Goal: Task Accomplishment & Management: Manage account settings

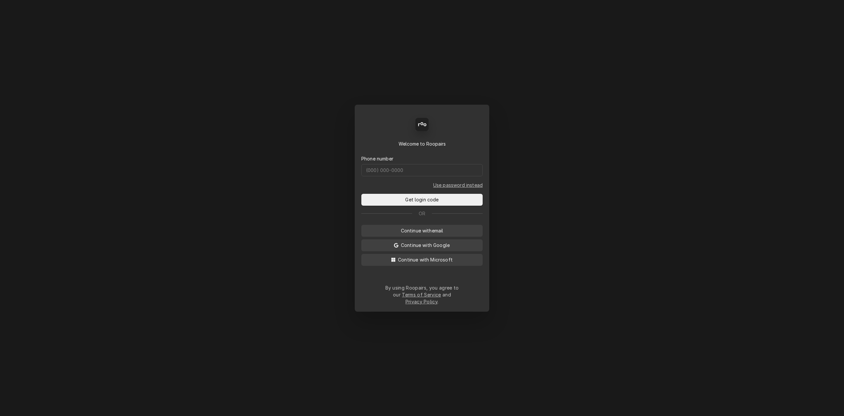
drag, startPoint x: 411, startPoint y: 168, endPoint x: 412, endPoint y: 182, distance: 13.9
click at [411, 176] on div "Phone number" at bounding box center [421, 165] width 121 height 21
click at [412, 182] on form "Phone number Use password instead Get login code" at bounding box center [421, 176] width 121 height 58
click at [412, 176] on input "Dynamic Content Wrapper" at bounding box center [421, 170] width 121 height 12
type input "(541) 799-6957"
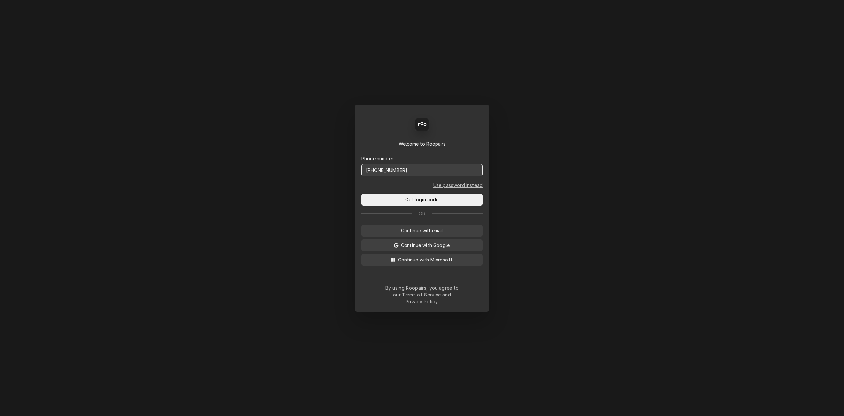
click at [361, 194] on button "Get login code" at bounding box center [421, 200] width 121 height 12
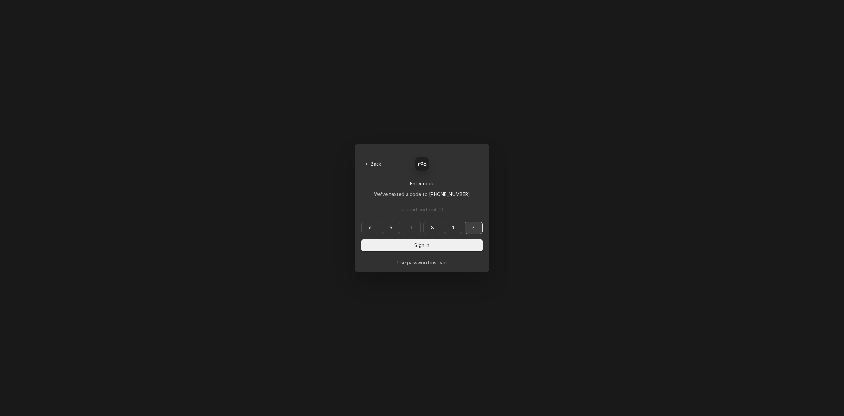
type input "651817"
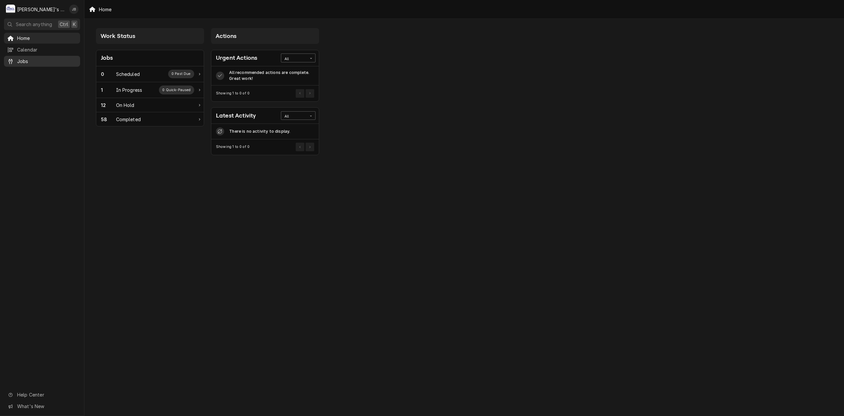
click at [43, 61] on span "Jobs" at bounding box center [47, 61] width 60 height 7
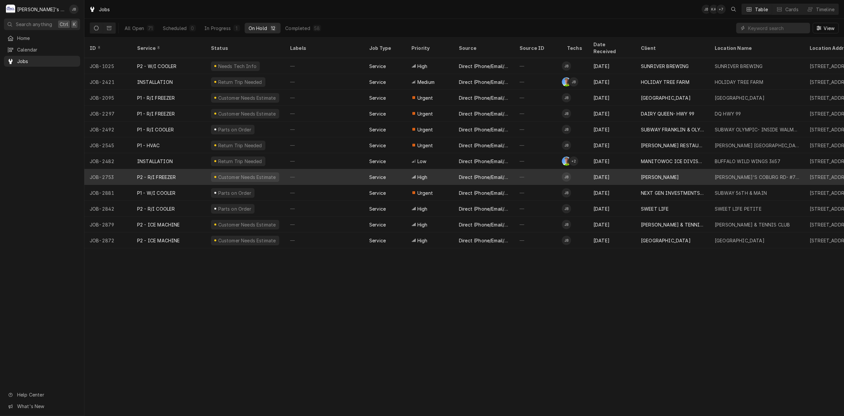
click at [407, 172] on div "High" at bounding box center [429, 177] width 47 height 16
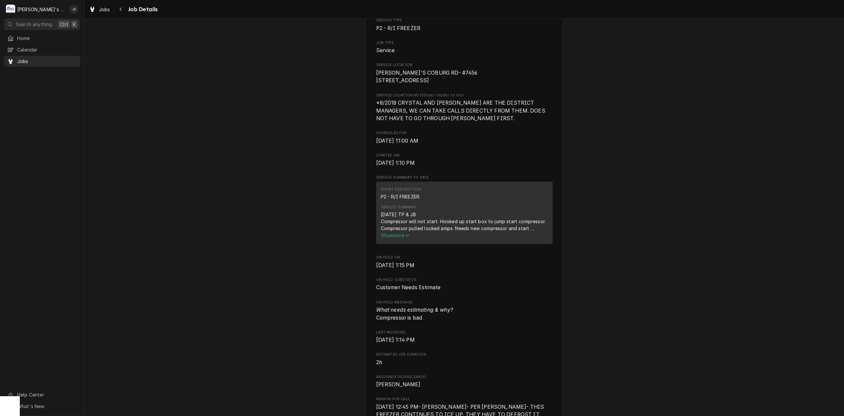
scroll to position [132, 0]
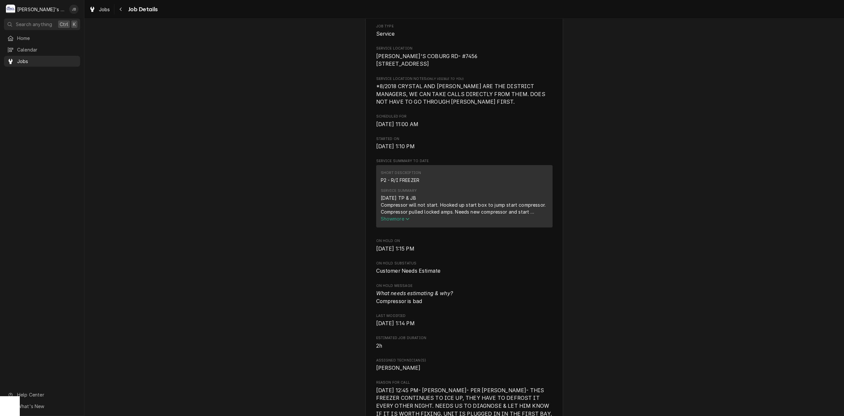
click at [392, 222] on button "Show more" at bounding box center [464, 218] width 167 height 7
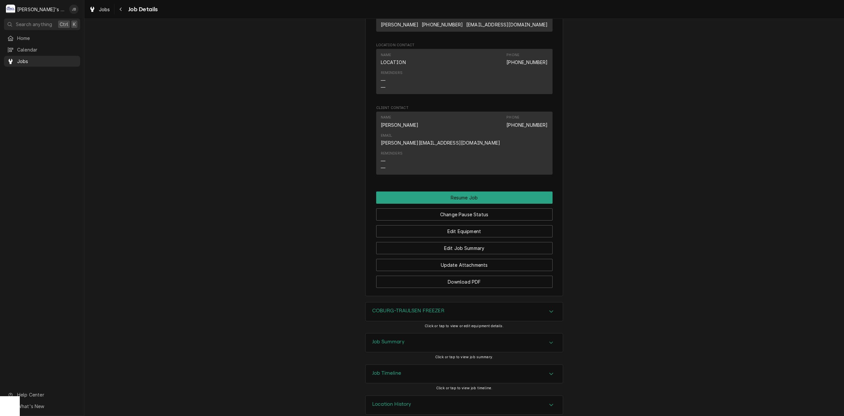
scroll to position [707, 0]
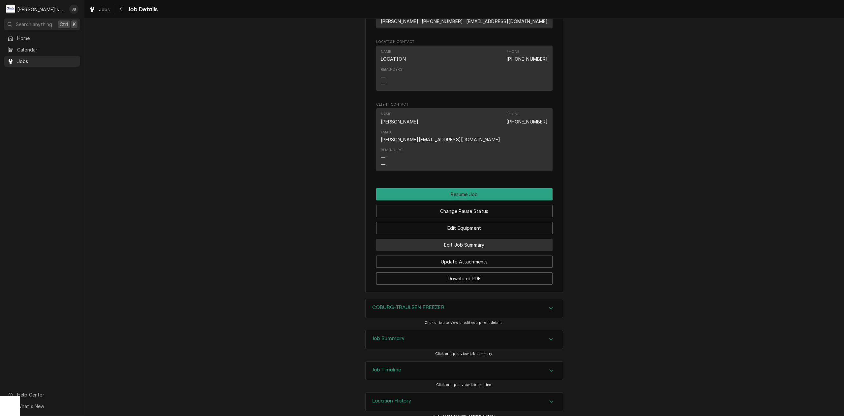
click at [452, 238] on button "Edit Job Summary" at bounding box center [464, 244] width 176 height 12
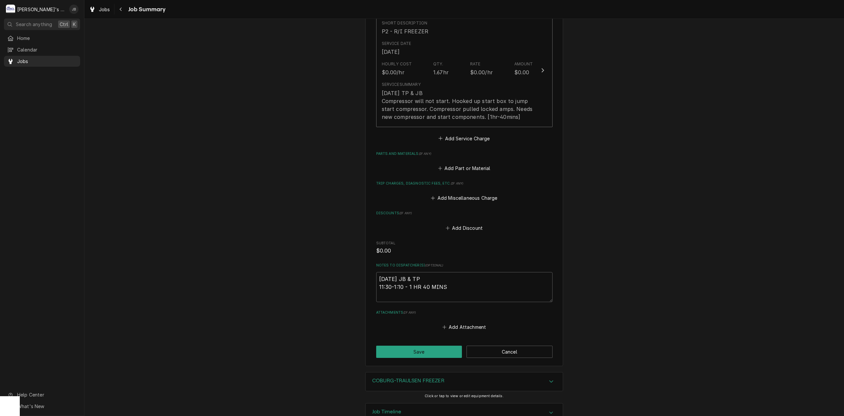
scroll to position [194, 0]
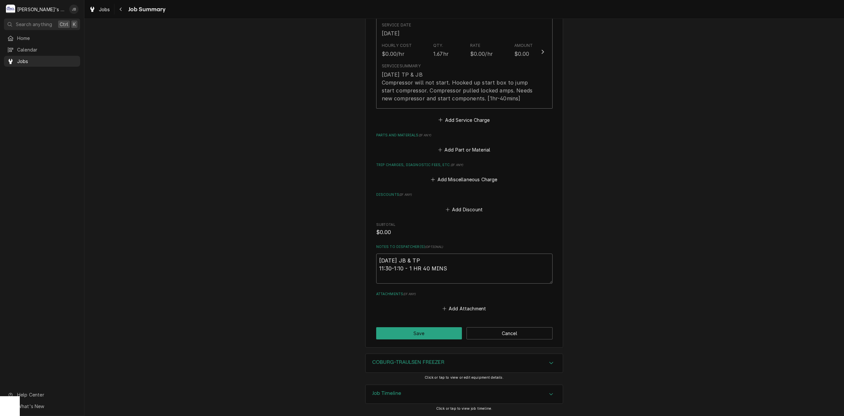
click at [479, 265] on textarea "8/26/2025 JB & TP 11:30-1:10 - 1 HR 40 MINS" at bounding box center [464, 268] width 176 height 30
type textarea "x"
type textarea "8/26/2025 JB & TP 11:30-1:10 - 1 HR 40 MINS"
type textarea "x"
type textarea "8/26/2025 JB & TP 11:30-1:10 - 1 HR 40 MINS a"
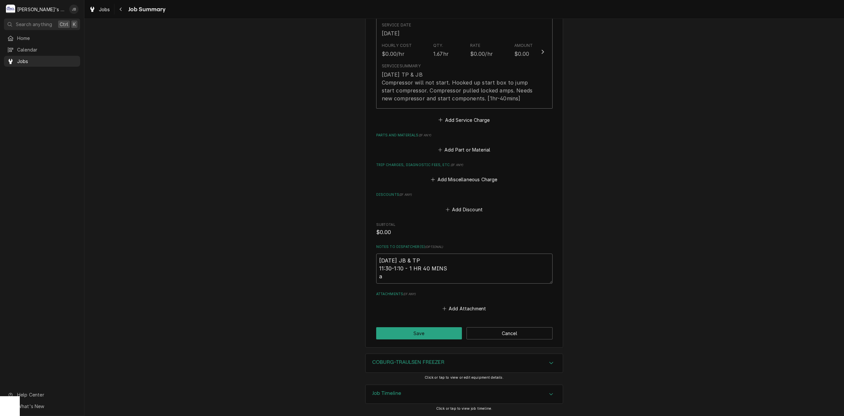
type textarea "x"
type textarea "8/26/2025 JB & TP 11:30-1:10 - 1 HR 40 MINS"
type textarea "x"
type textarea "8/26/2025 JB & TP 11:30-1:10 - 1 HR 40 MINS G"
type textarea "x"
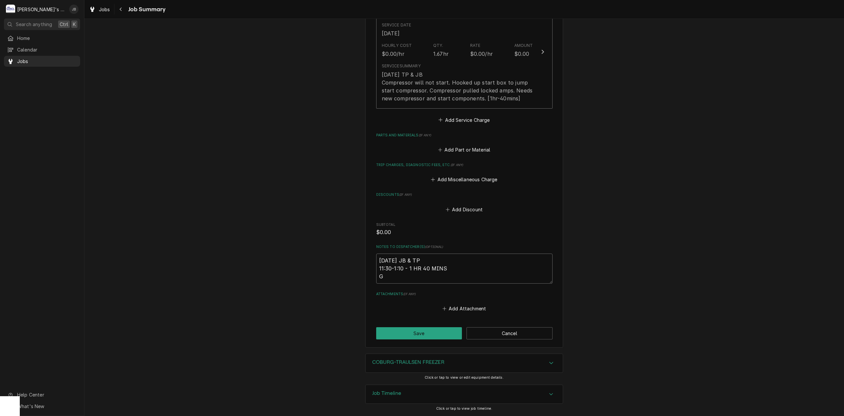
type textarea "8/26/2025 JB & TP 11:30-1:10 - 1 HR 40 MINS Gr"
type textarea "x"
type textarea "8/26/2025 JB & TP 11:30-1:10 - 1 HR 40 MINS Gre"
type textarea "x"
type textarea "8/26/2025 JB & TP 11:30-1:10 - 1 HR 40 MINS Greg"
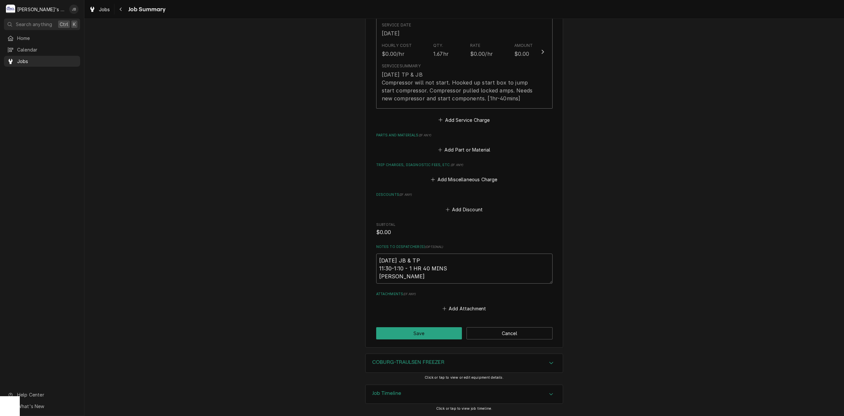
type textarea "x"
type textarea "8/26/2025 JB & TP 11:30-1:10 - 1 HR 40 MINS Greg"
type textarea "x"
type textarea "8/26/2025 JB & TP 11:30-1:10 - 1 HR 40 MINS Greg t"
type textarea "x"
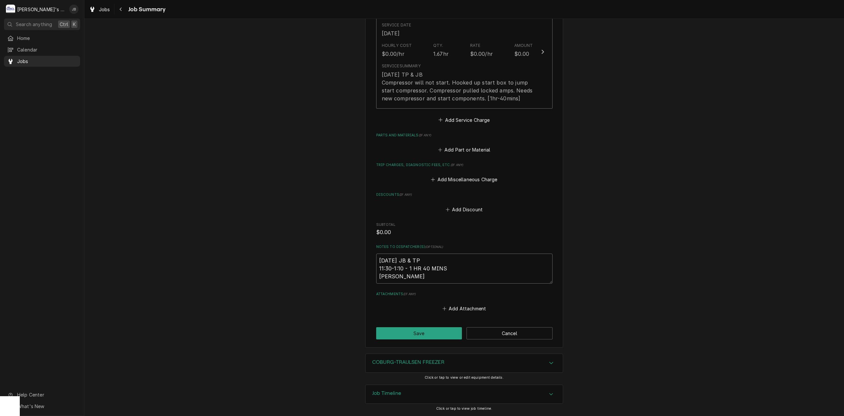
type textarea "8/26/2025 JB & TP 11:30-1:10 - 1 HR 40 MINS Greg ta"
type textarea "x"
type textarea "8/26/2025 JB & TP 11:30-1:10 - 1 HR 40 MINS Greg tal"
type textarea "x"
type textarea "8/26/2025 JB & TP 11:30-1:10 - 1 HR 40 MINS Greg talk"
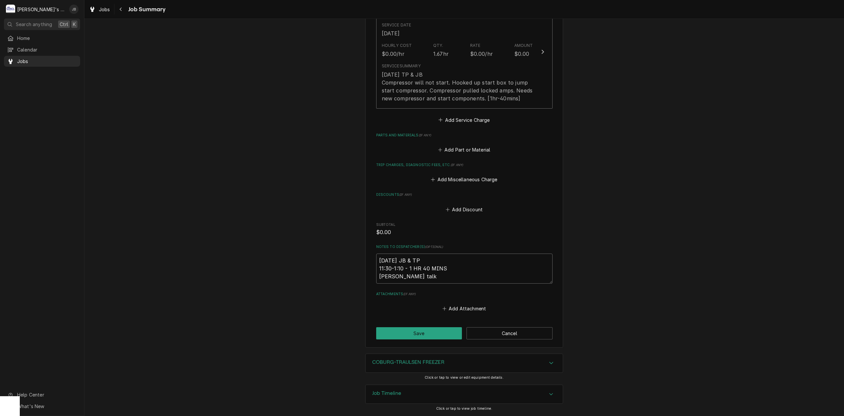
type textarea "x"
type textarea "8/26/2025 JB & TP 11:30-1:10 - 1 HR 40 MINS Greg talki"
type textarea "x"
type textarea "8/26/2025 JB & TP 11:30-1:10 - 1 HR 40 MINS Greg talkin"
type textarea "x"
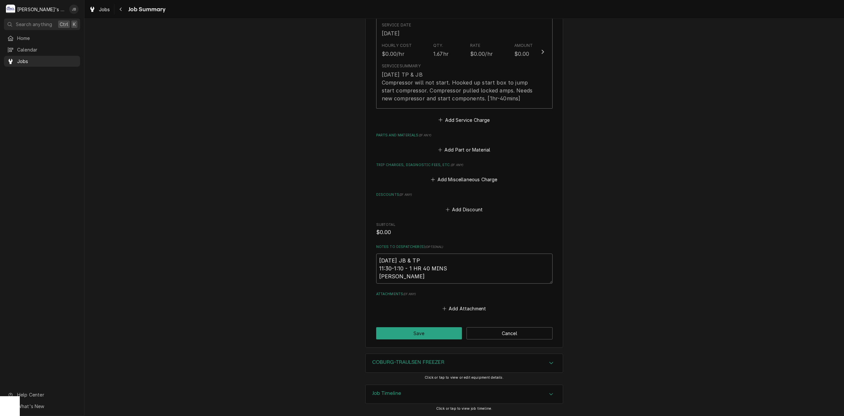
type textarea "8/26/2025 JB & TP 11:30-1:10 - 1 HR 40 MINS Greg talking"
type textarea "x"
type textarea "8/26/2025 JB & TP 11:30-1:10 - 1 HR 40 MINS Greg talking"
type textarea "x"
type textarea "8/26/2025 JB & TP 11:30-1:10 - 1 HR 40 MINS Greg talking t"
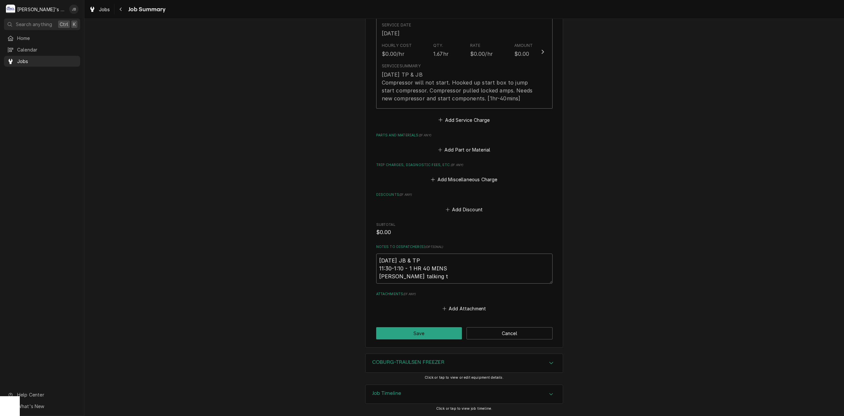
type textarea "x"
type textarea "8/26/2025 JB & TP 11:30-1:10 - 1 HR 40 MINS Greg talking to"
type textarea "x"
type textarea "8/26/2025 JB & TP 11:30-1:10 - 1 HR 40 MINS Greg talking to"
type textarea "x"
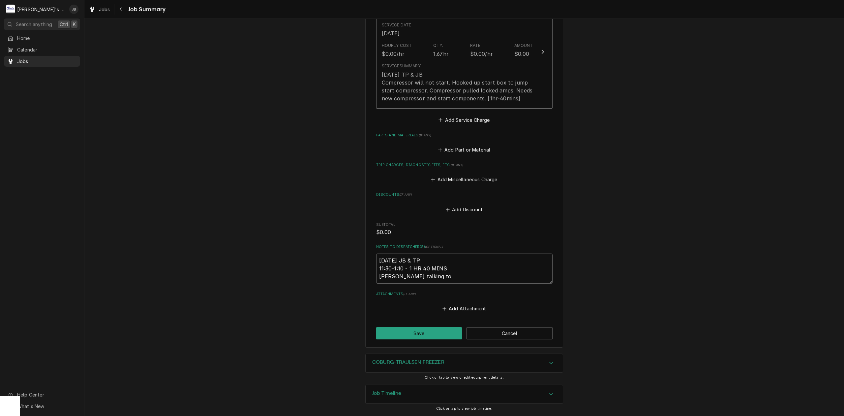
type textarea "8/26/2025 JB & TP 11:30-1:10 - 1 HR 40 MINS Greg talking to j"
type textarea "x"
type textarea "8/26/2025 JB & TP 11:30-1:10 - 1 HR 40 MINS Greg talking to je"
type textarea "x"
type textarea "8/26/2025 JB & TP 11:30-1:10 - 1 HR 40 MINS Greg talking to jer"
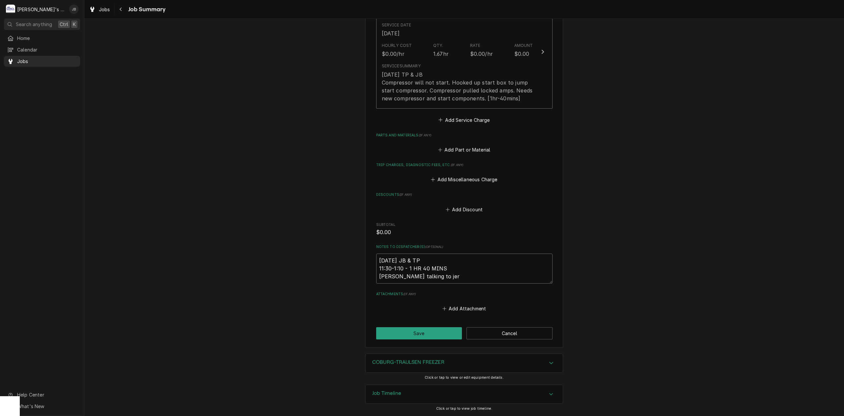
type textarea "x"
type textarea "8/26/2025 JB & TP 11:30-1:10 - 1 HR 40 MINS Greg talking to jerm"
type textarea "x"
type textarea "8/26/2025 JB & TP 11:30-1:10 - 1 HR 40 MINS Greg talking to jerme"
type textarea "x"
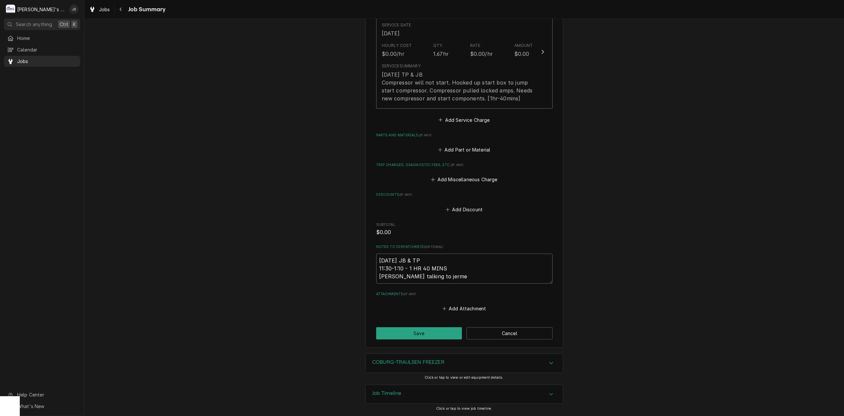
type textarea "8/26/2025 JB & TP 11:30-1:10 - 1 HR 40 MINS Greg talking to jermey"
type textarea "x"
type textarea "8/26/2025 JB & TP 11:30-1:10 - 1 HR 40 MINS Greg talking to jermey"
type textarea "x"
type textarea "8/26/2025 JB & TP 11:30-1:10 - 1 HR 40 MINS Greg talking to jermey a"
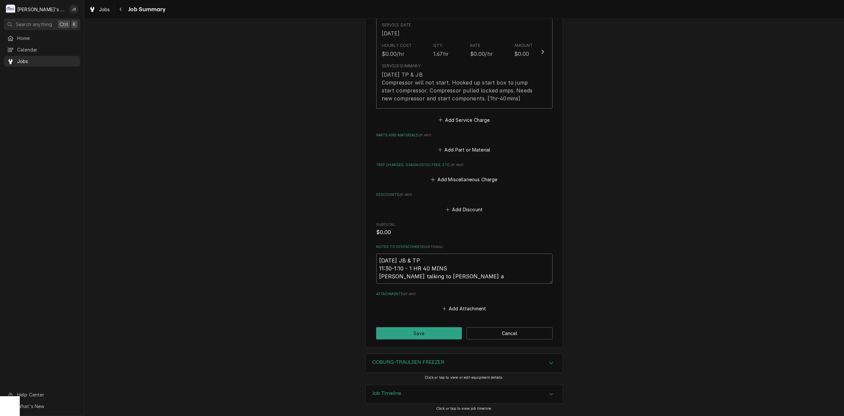
type textarea "x"
type textarea "8/26/2025 JB & TP 11:30-1:10 - 1 HR 40 MINS Greg talking to jermey ab"
type textarea "x"
type textarea "8/26/2025 JB & TP 11:30-1:10 - 1 HR 40 MINS Greg talking to jermey abo"
type textarea "x"
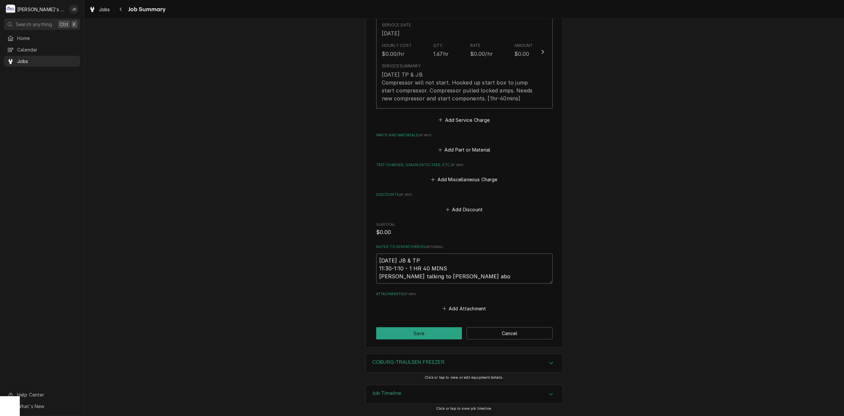
type textarea "8/26/2025 JB & TP 11:30-1:10 - 1 HR 40 MINS Greg talking to jermey abou"
type textarea "x"
type textarea "8/26/2025 JB & TP 11:30-1:10 - 1 HR 40 MINS Greg talking to jermey about"
type textarea "x"
type textarea "8/26/2025 JB & TP 11:30-1:10 - 1 HR 40 MINS Greg talking to jermey about"
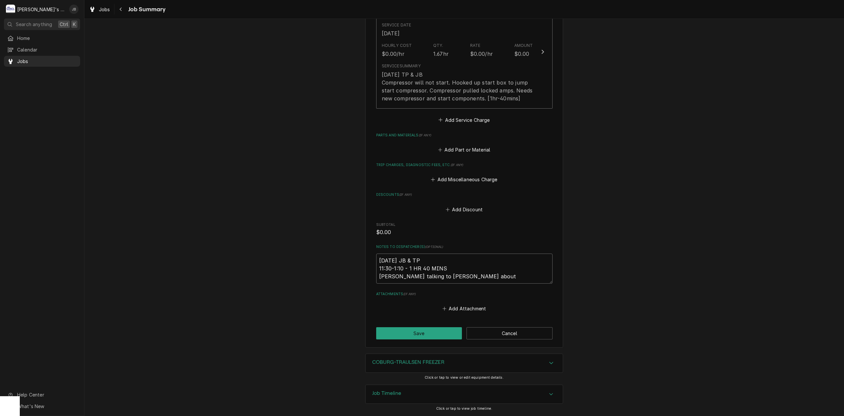
type textarea "x"
type textarea "8/26/2025 JB & TP 11:30-1:10 - 1 HR 40 MINS Greg talking to jermey about t"
type textarea "x"
type textarea "8/26/2025 JB & TP 11:30-1:10 - 1 HR 40 MINS Greg talking to jermey about th"
type textarea "x"
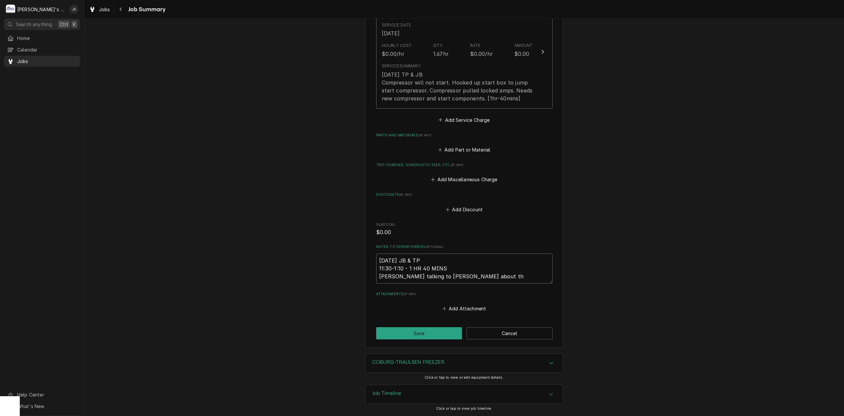
type textarea "8/26/2025 JB & TP 11:30-1:10 - 1 HR 40 MINS Greg talking to jermey about thi"
type textarea "x"
type textarea "8/26/2025 JB & TP 11:30-1:10 - 1 HR 40 MINS Greg talking to jermey about this"
type textarea "x"
type textarea "8/26/2025 JB & TP 11:30-1:10 - 1 HR 40 MINS Greg talking to jermey about this"
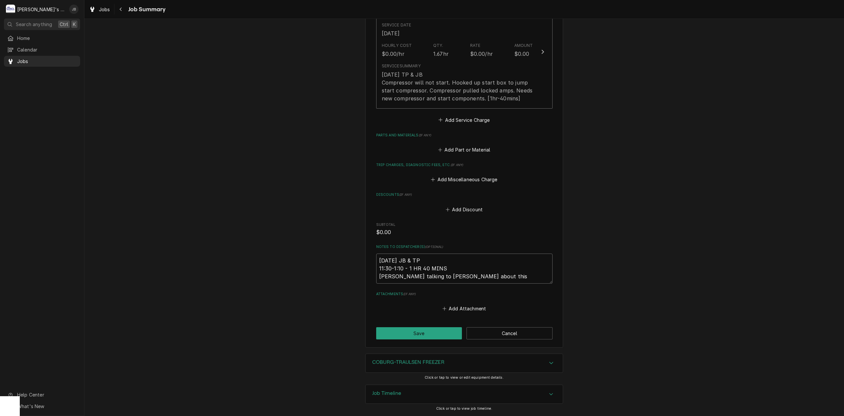
type textarea "x"
type textarea "8/26/2025 JB & TP 11:30-1:10 - 1 HR 40 MINS Greg talking to jermey about this j"
type textarea "x"
type textarea "8/26/2025 JB & TP 11:30-1:10 - 1 HR 40 MINS Greg talking to jermey about this jo"
type textarea "x"
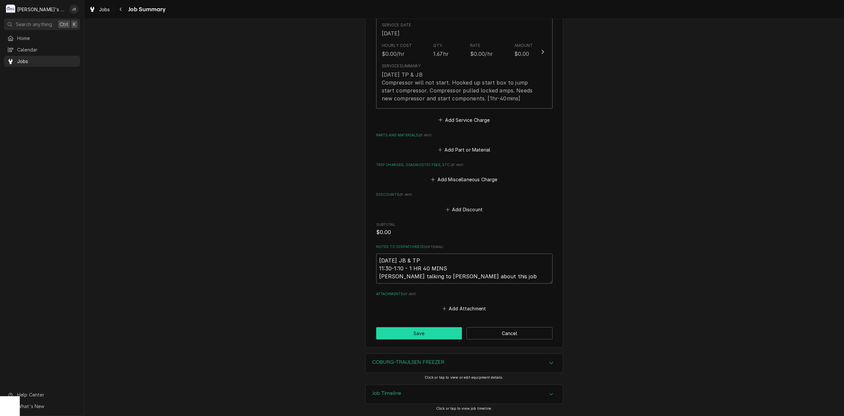
type textarea "8/26/2025 JB & TP 11:30-1:10 - 1 HR 40 MINS Greg talking to jermey about this j…"
click at [426, 327] on button "Save" at bounding box center [419, 333] width 86 height 12
type textarea "x"
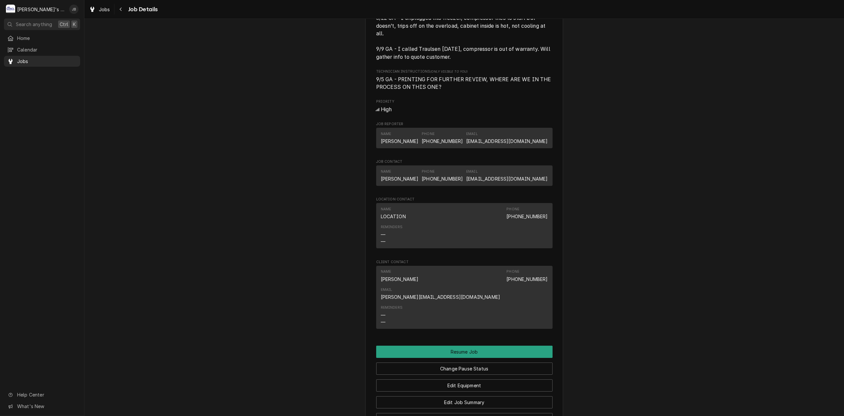
scroll to position [392, 0]
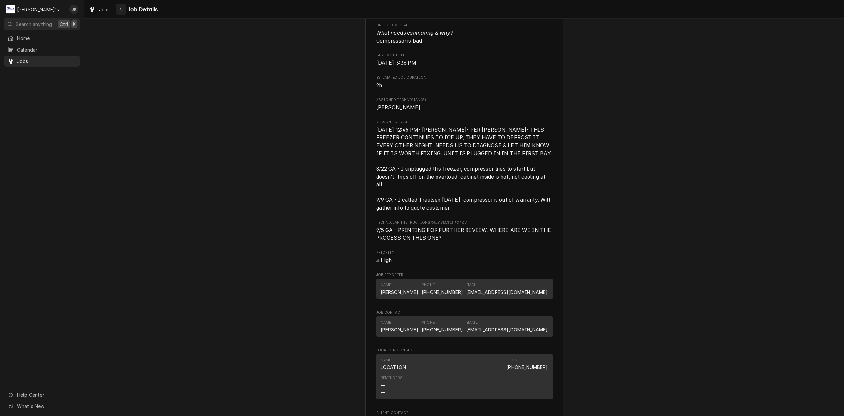
click at [123, 12] on div "Navigate back" at bounding box center [121, 9] width 7 height 7
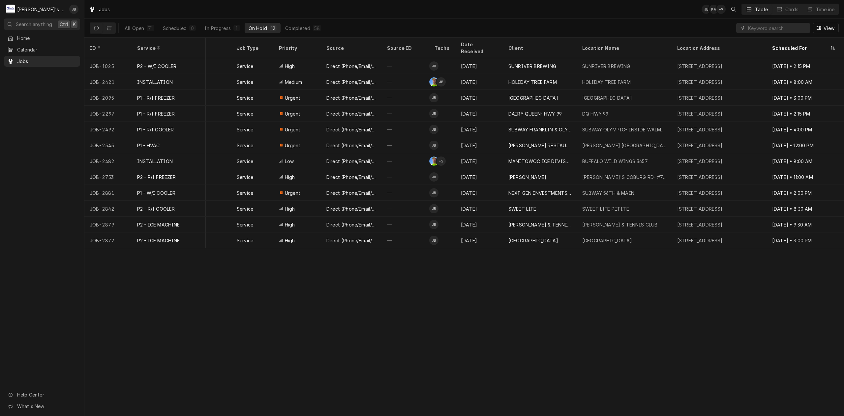
scroll to position [0, 156]
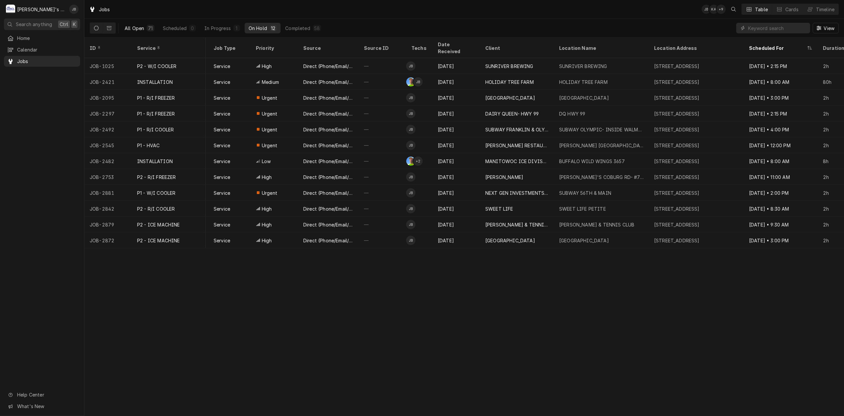
click at [135, 23] on button "All Open 71" at bounding box center [140, 28] width 38 height 11
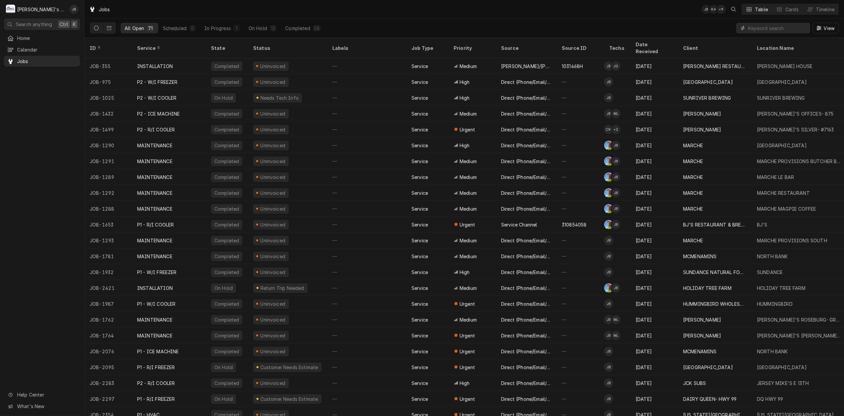
click at [772, 29] on input "Dynamic Content Wrapper" at bounding box center [777, 28] width 59 height 11
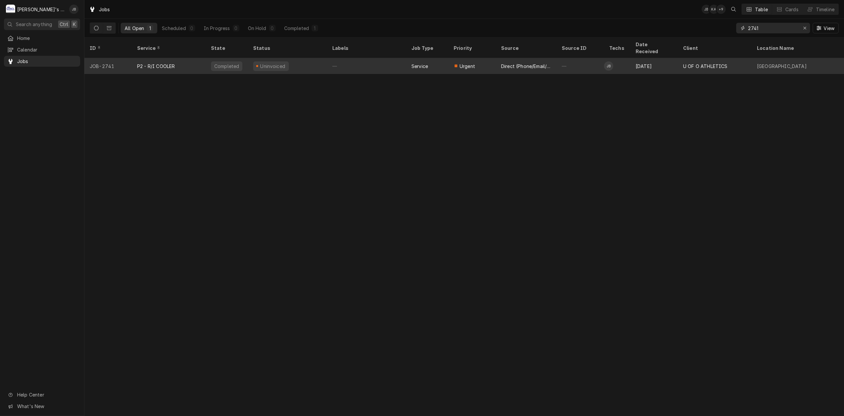
type input "2741"
click at [279, 64] on div "Uninvoiced" at bounding box center [287, 66] width 79 height 16
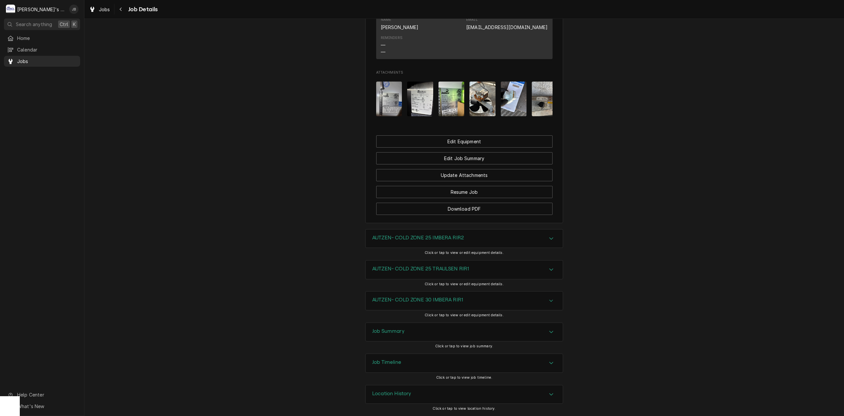
scroll to position [844, 0]
click at [445, 331] on div "Job Summary" at bounding box center [464, 332] width 197 height 18
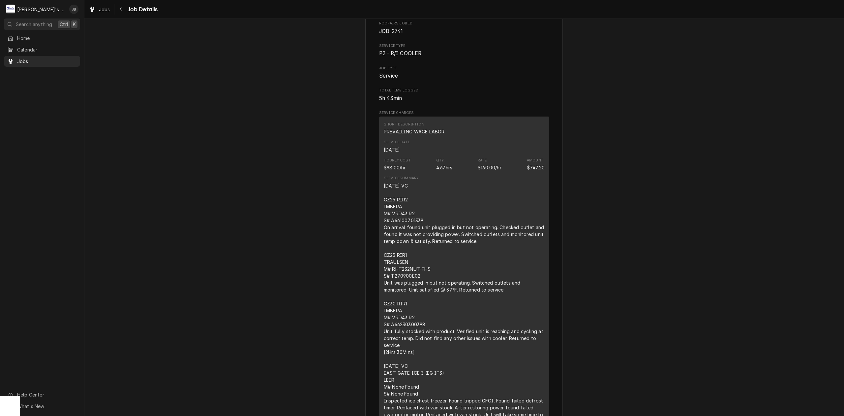
scroll to position [1064, 0]
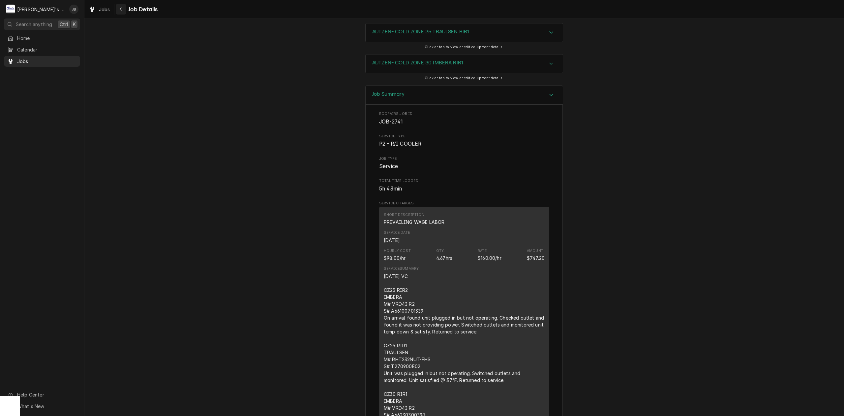
click at [121, 6] on div "Navigate back" at bounding box center [121, 9] width 7 height 7
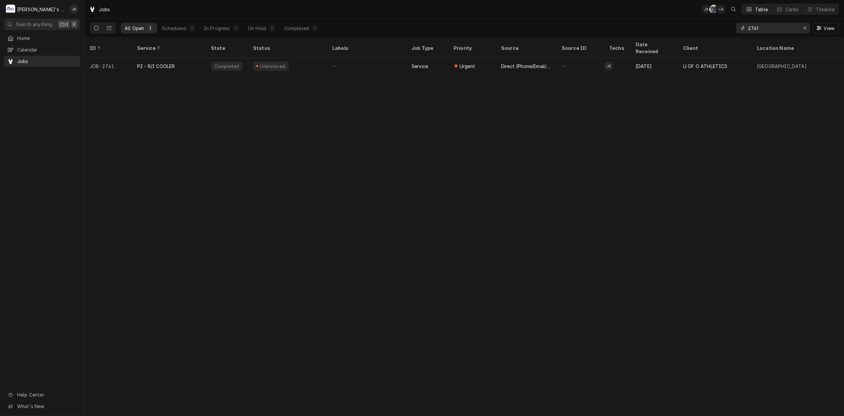
click at [786, 28] on input "2741" at bounding box center [772, 28] width 49 height 11
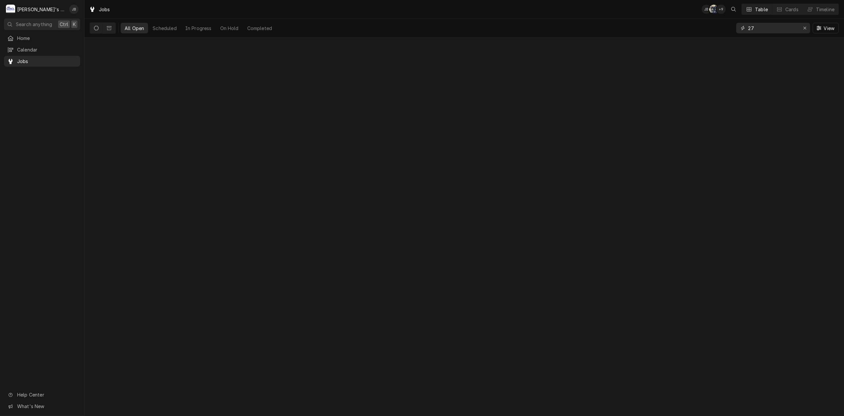
type input "2"
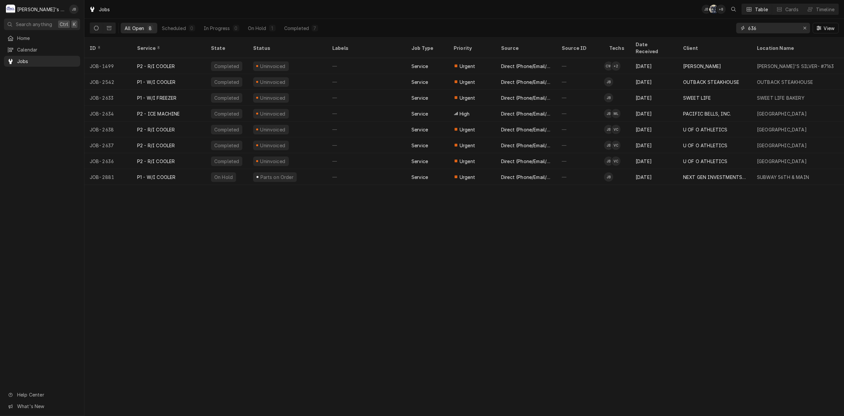
type input "636"
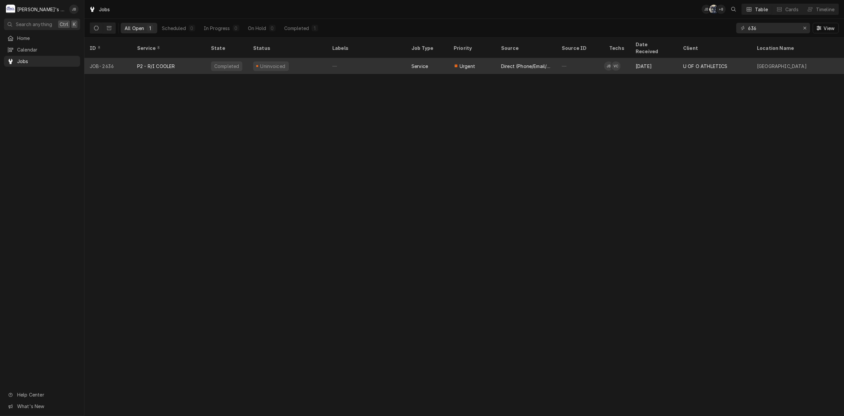
click at [599, 58] on div "—" at bounding box center [580, 66] width 47 height 16
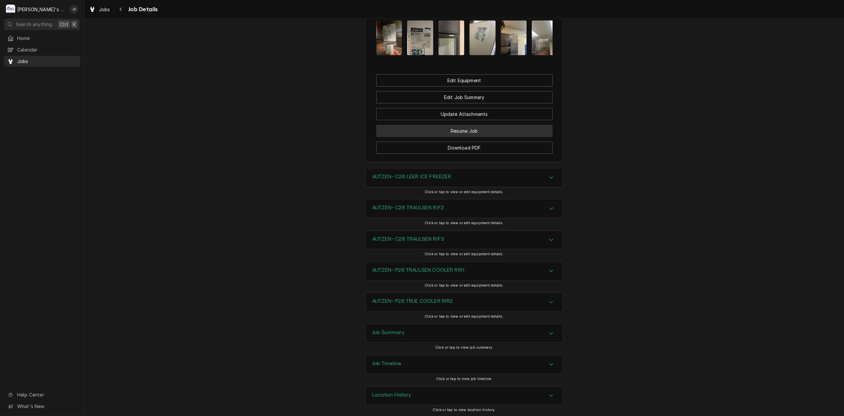
scroll to position [984, 0]
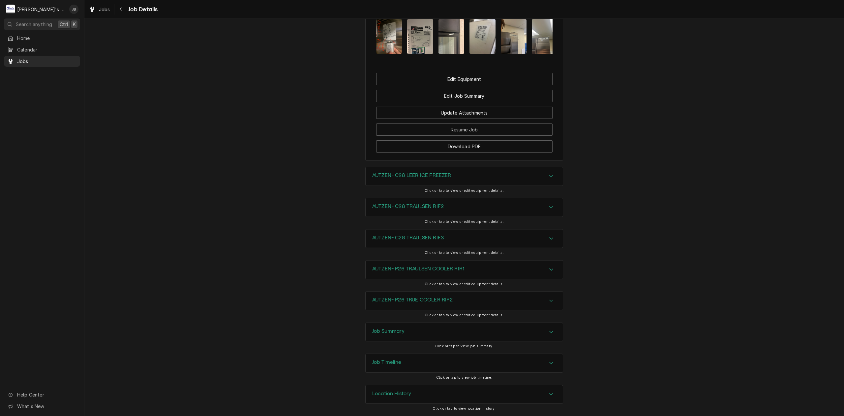
click at [445, 331] on div "Job Summary" at bounding box center [464, 332] width 197 height 18
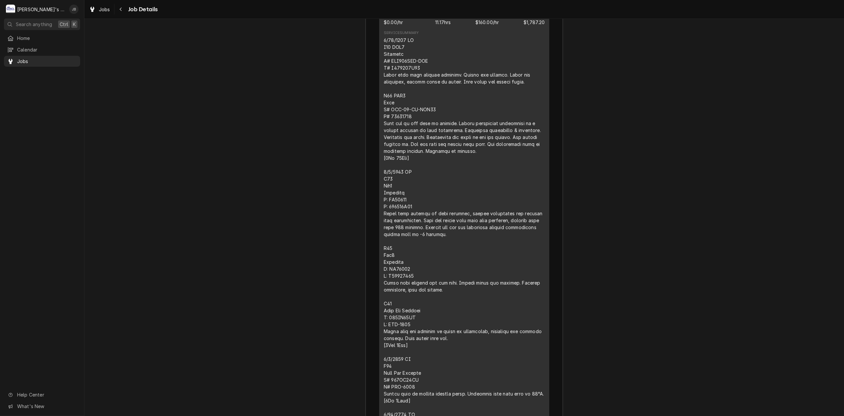
scroll to position [1468, 0]
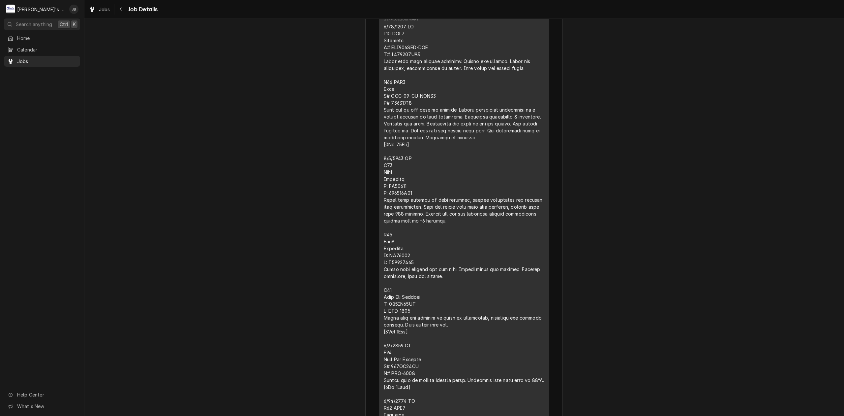
click at [126, 8] on span "Job Details" at bounding box center [142, 9] width 32 height 9
click at [123, 9] on div "Navigate back" at bounding box center [121, 9] width 7 height 7
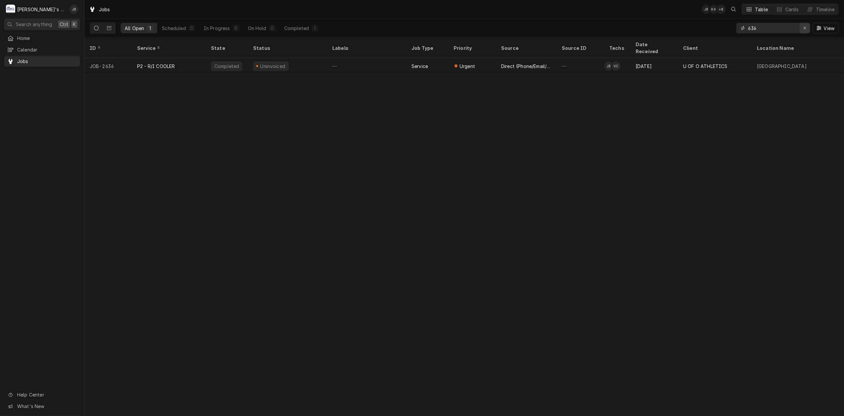
click at [802, 32] on button "Erase input" at bounding box center [805, 28] width 11 height 11
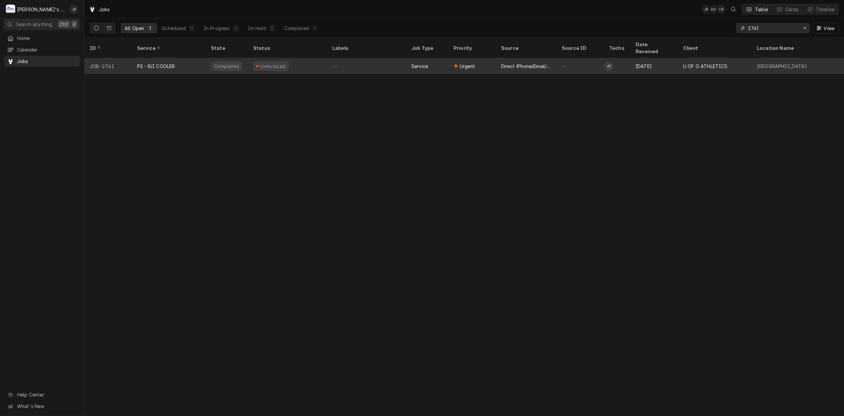
type input "2741"
drag, startPoint x: 227, startPoint y: 58, endPoint x: 190, endPoint y: 64, distance: 37.4
click at [190, 64] on tr "JOB-2741 P2 - R/I COOLER Completed Uninvoiced — Service Urgent Direct (Phone/Em…" at bounding box center [618, 66] width 1068 height 16
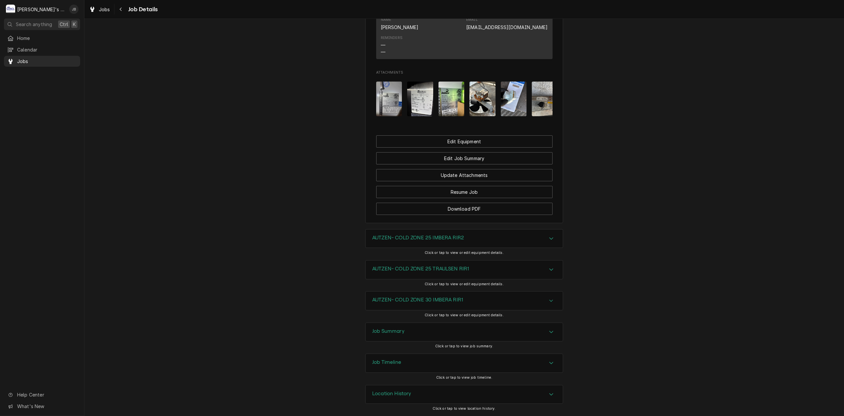
scroll to position [844, 0]
click at [470, 94] on img "Attachments" at bounding box center [483, 98] width 26 height 35
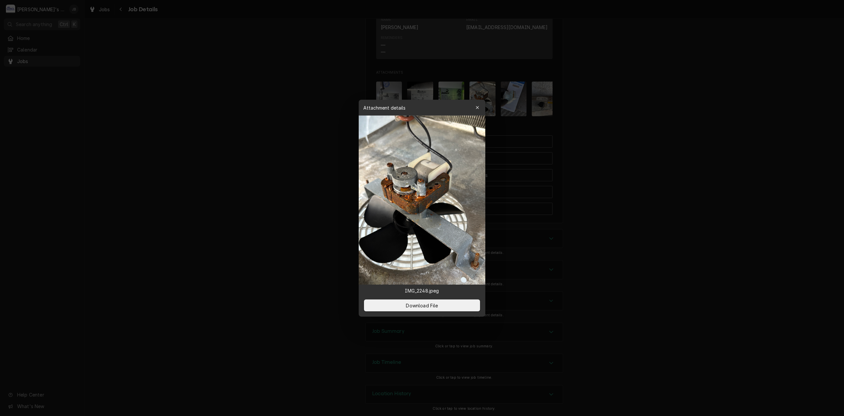
click at [726, 230] on div at bounding box center [422, 208] width 844 height 416
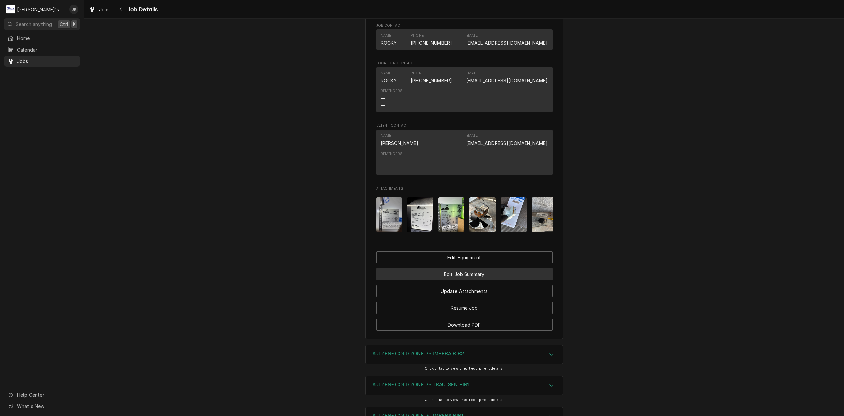
scroll to position [712, 0]
click at [476, 279] on button "Edit Job Summary" at bounding box center [464, 273] width 176 height 12
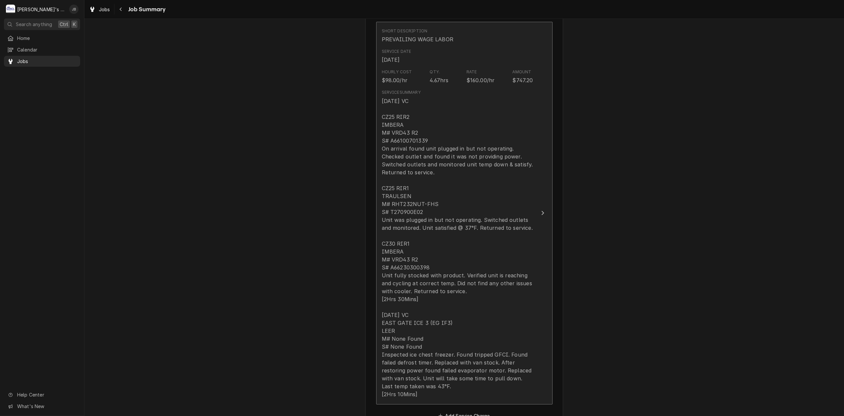
scroll to position [220, 0]
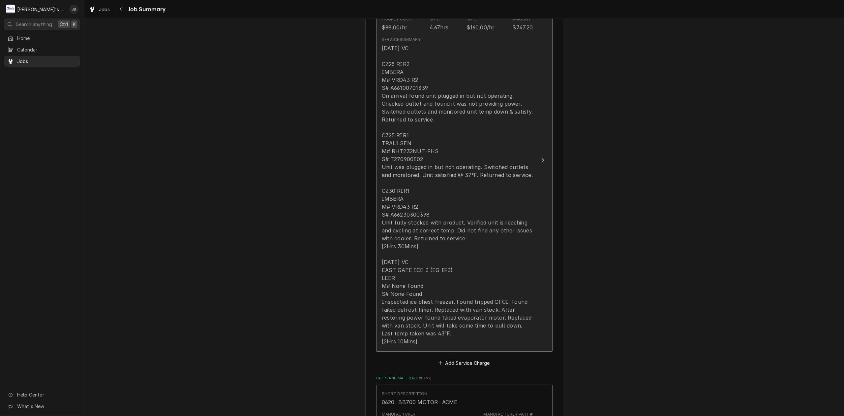
click at [445, 255] on div "[DATE] VC CZ25 RIR2 IMBERA M# VRD43 R2 S# A66100701339 On arrival found unit pl…" at bounding box center [457, 194] width 151 height 301
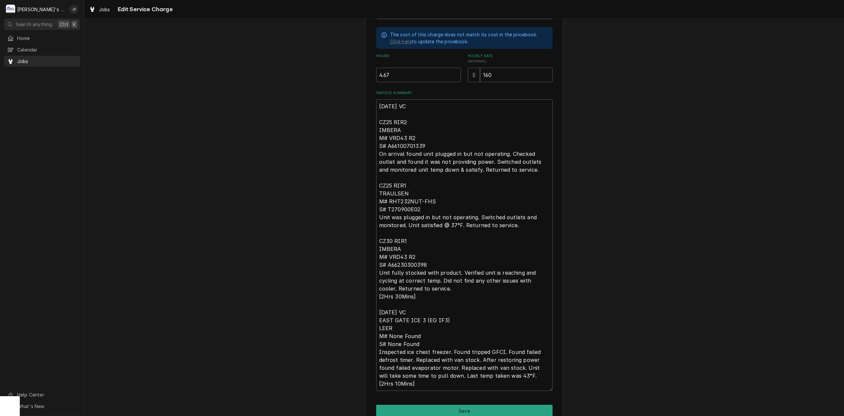
scroll to position [208, 0]
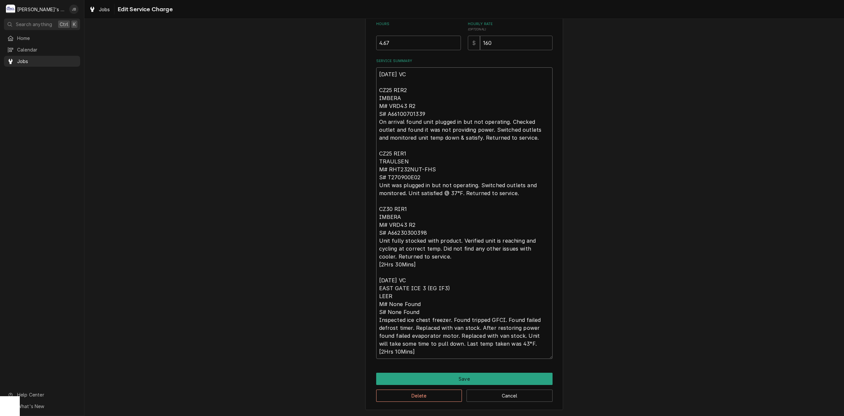
click at [433, 350] on textarea "[DATE] VC CZ25 RIR2 IMBERA M# VRD43 R2 S# A66100701339 On arrival found unit pl…" at bounding box center [464, 212] width 176 height 291
type textarea "x"
type textarea "[DATE] VC CZ25 RIR2 IMBERA M# VRD43 R2 S# A66100701339 On arrival found unit pl…"
type textarea "x"
type textarea "[DATE] VC CZ25 RIR2 IMBERA M# VRD43 R2 S# A66100701339 On arrival found unit pl…"
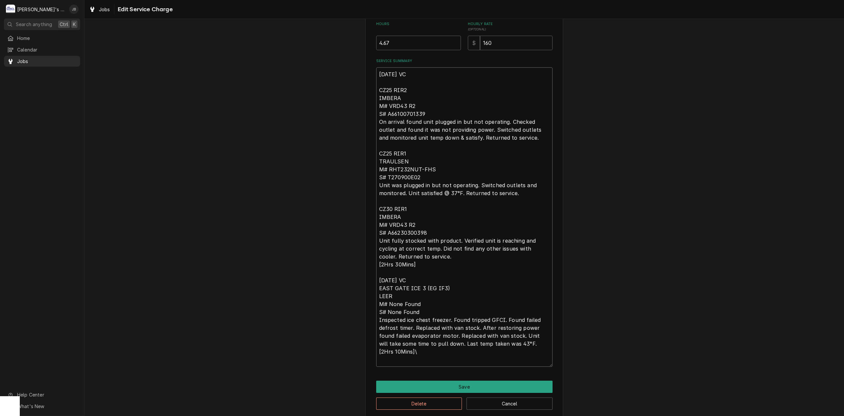
type textarea "x"
type textarea "[DATE] VC CZ25 RIR2 IMBERA M# VRD43 R2 S# A66100701339 On arrival found unit pl…"
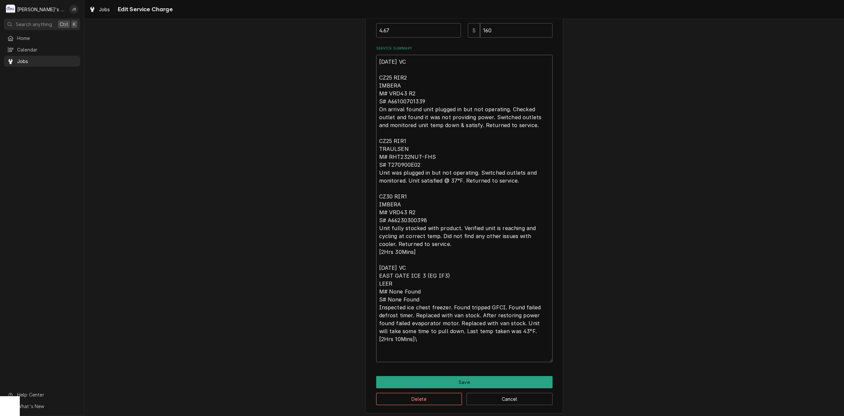
scroll to position [224, 0]
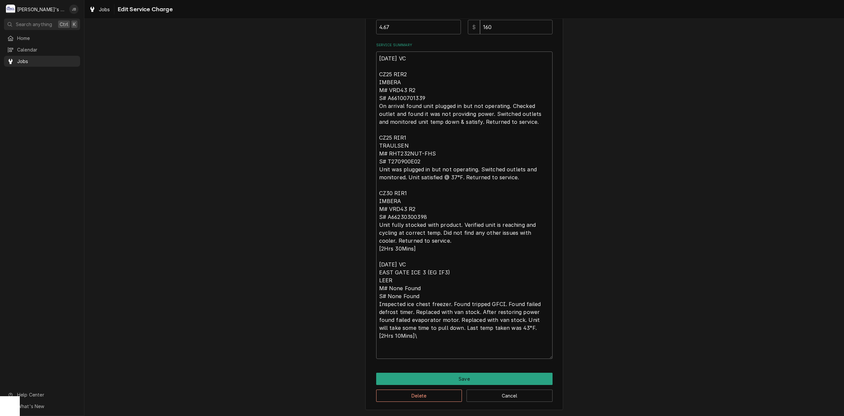
type textarea "x"
type textarea "[DATE] VC CZ25 RIR2 IMBERA M# VRD43 R2 S# A66100701339 On arrival found unit pl…"
type textarea "x"
type textarea "[DATE] VC CZ25 RIR2 IMBERA M# VRD43 R2 S# A66100701339 On arrival found unit pl…"
type textarea "x"
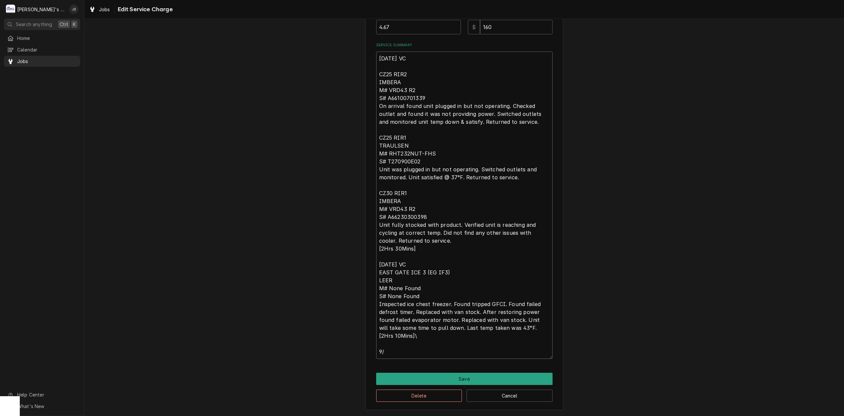
type textarea "[DATE] VC CZ25 RIR2 IMBERA M# VRD43 R2 S# A66100701339 On arrival found unit pl…"
type textarea "x"
type textarea "[DATE] VC CZ25 RIR2 IMBERA M# VRD43 R2 S# A66100701339 On arrival found unit pl…"
type textarea "x"
type textarea "[DATE] VC CZ25 RIR2 IMBERA M# VRD43 R2 S# A66100701339 On arrival found unit pl…"
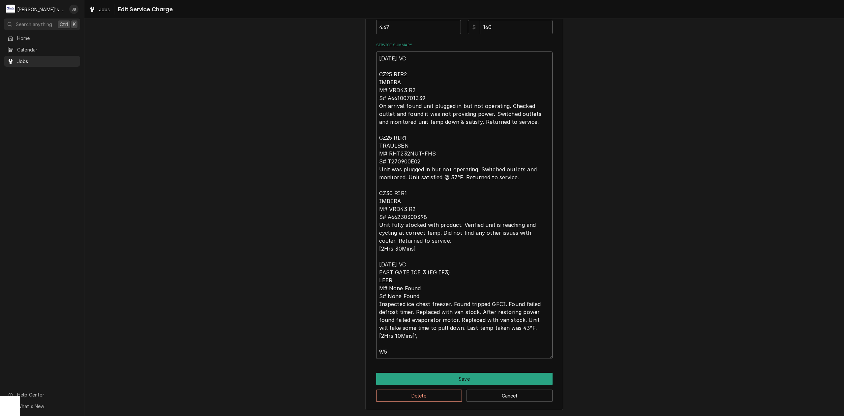
type textarea "x"
type textarea "[DATE] VC CZ25 RIR2 IMBERA M# VRD43 R2 S# A66100701339 On arrival found unit pl…"
type textarea "x"
type textarea "[DATE] VC CZ25 RIR2 IMBERA M# VRD43 R2 S# A66100701339 On arrival found unit pl…"
type textarea "x"
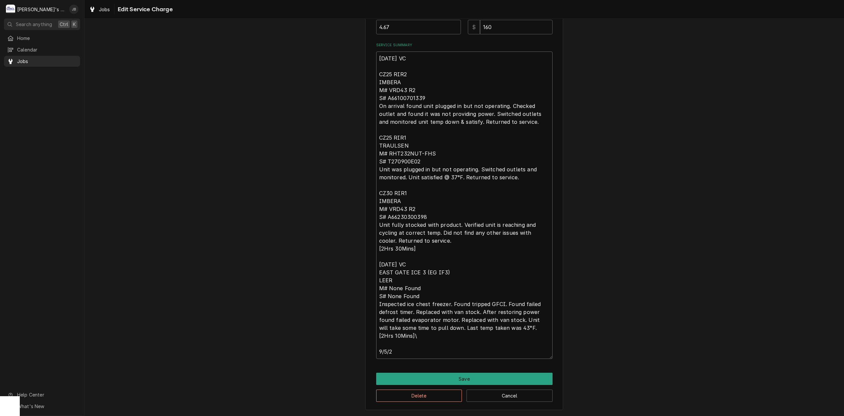
type textarea "[DATE] VC CZ25 RIR2 IMBERA M# VRD43 R2 S# A66100701339 On arrival found unit pl…"
type textarea "x"
type textarea "[DATE] VC CZ25 RIR2 IMBERA M# VRD43 R2 S# A66100701339 On arrival found unit pl…"
type textarea "x"
type textarea "[DATE] VC CZ25 RIR2 IMBERA M# VRD43 R2 S# A66100701339 On arrival found unit pl…"
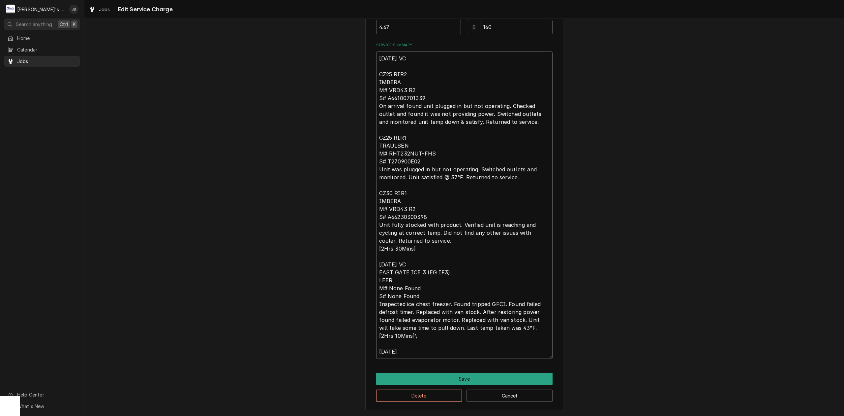
type textarea "x"
type textarea "8/21/2025 VC CZ25 RIR2 IMBERA M# VRD43 R2 S# A66100701339 On arrival found unit…"
type textarea "x"
type textarea "8/21/2025 VC CZ25 RIR2 IMBERA M# VRD43 R2 S# A66100701339 On arrival found unit…"
type textarea "x"
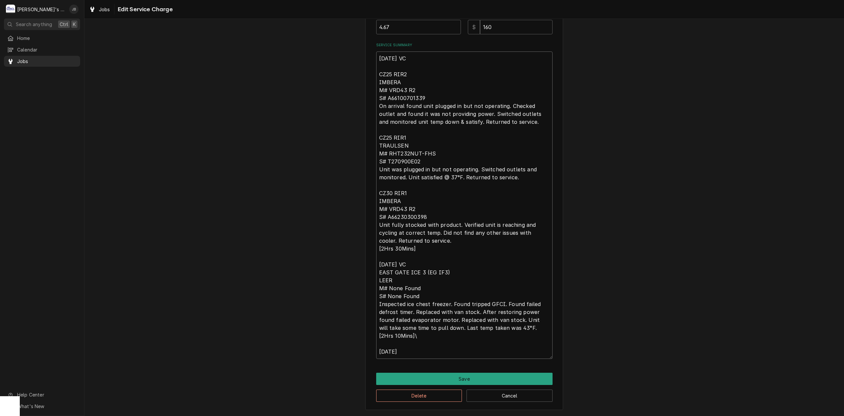
type textarea "8/21/2025 VC CZ25 RIR2 IMBERA M# VRD43 R2 S# A66100701339 On arrival found unit…"
type textarea "x"
type textarea "8/21/2025 VC CZ25 RIR2 IMBERA M# VRD43 R2 S# A66100701339 On arrival found unit…"
type textarea "x"
type textarea "8/21/2025 VC CZ25 RIR2 IMBERA M# VRD43 R2 S# A66100701339 On arrival found unit…"
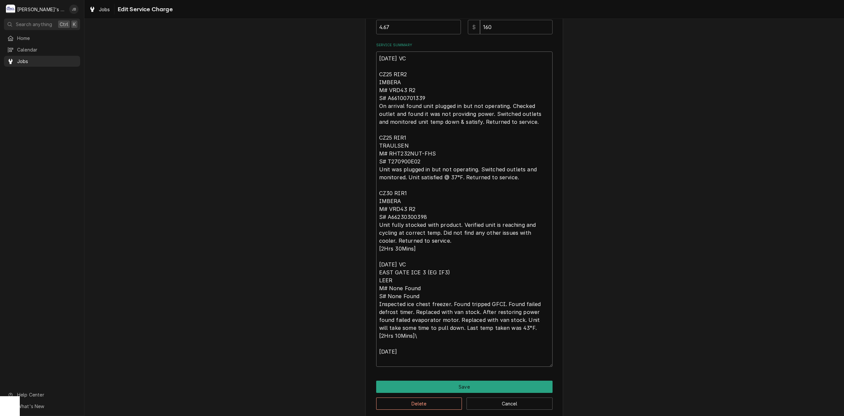
type textarea "x"
type textarea "8/21/2025 VC CZ25 RIR2 IMBERA M# VRD43 R2 S# A66100701339 On arrival found unit…"
type textarea "x"
type textarea "8/21/2025 VC CZ25 RIR2 IMBERA M# VRD43 R2 S# A66100701339 On arrival found unit…"
type textarea "x"
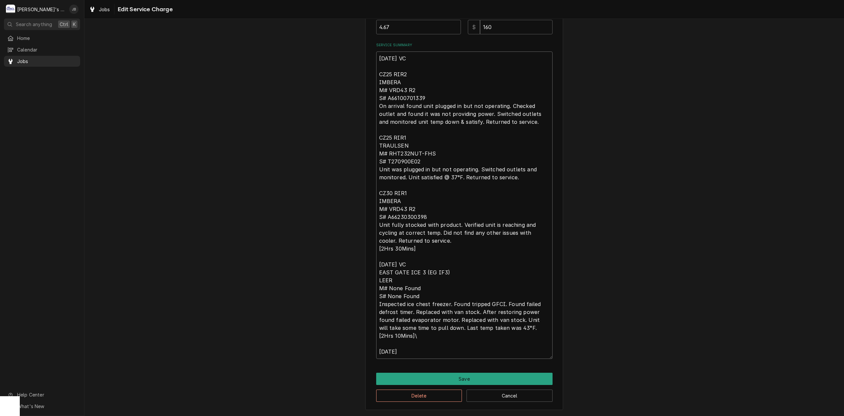
type textarea "8/21/2025 VC CZ25 RIR2 IMBERA M# VRD43 R2 S# A66100701339 On arrival found unit…"
type textarea "x"
type textarea "8/21/2025 VC CZ25 RIR2 IMBERA M# VRD43 R2 S# A66100701339 On arrival found unit…"
type textarea "x"
type textarea "8/21/2025 VC CZ25 RIR2 IMBERA M# VRD43 R2 S# A66100701339 On arrival found unit…"
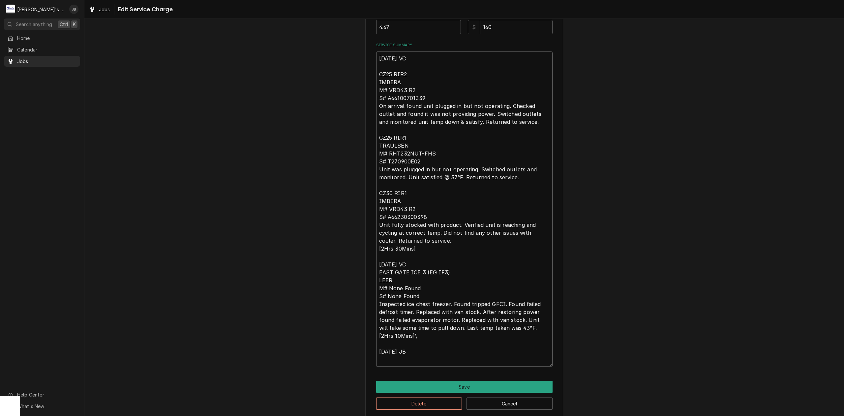
type textarea "x"
type textarea "8/21/2025 VC CZ25 RIR2 IMBERA M# VRD43 R2 S# A66100701339 On arrival found unit…"
type textarea "x"
type textarea "8/21/2025 VC CZ25 RIR2 IMBERA M# VRD43 R2 S# A66100701339 On arrival found unit…"
type textarea "x"
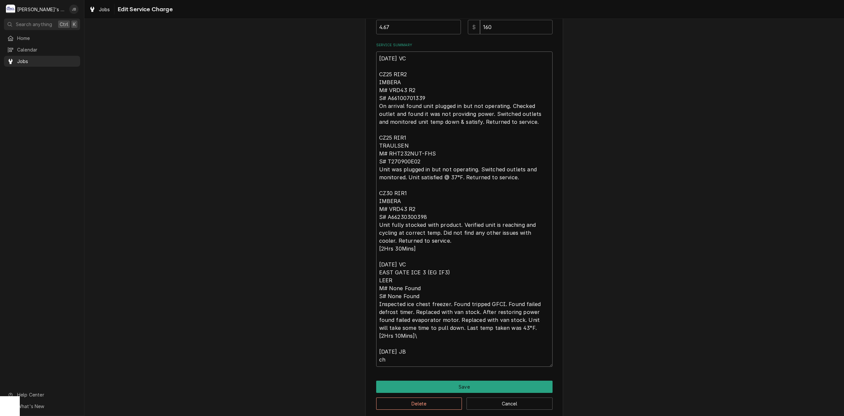
type textarea "8/21/2025 VC CZ25 RIR2 IMBERA M# VRD43 R2 S# A66100701339 On arrival found unit…"
type textarea "x"
type textarea "8/21/2025 VC CZ25 RIR2 IMBERA M# VRD43 R2 S# A66100701339 On arrival found unit…"
type textarea "x"
type textarea "8/21/2025 VC CZ25 RIR2 IMBERA M# VRD43 R2 S# A66100701339 On arrival found unit…"
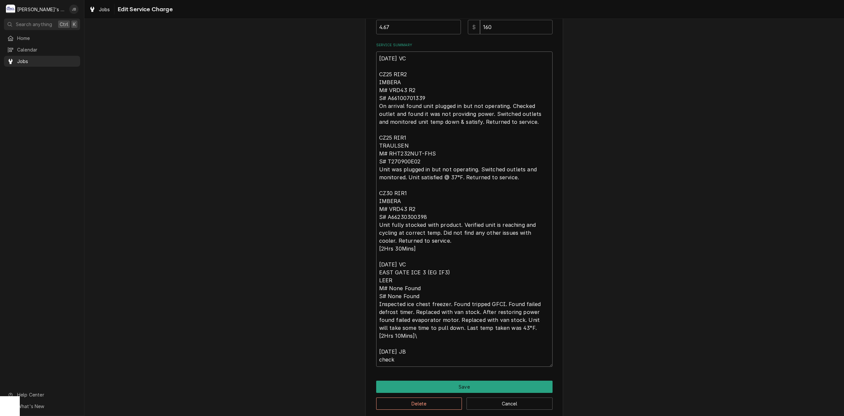
type textarea "x"
type textarea "8/21/2025 VC CZ25 RIR2 IMBERA M# VRD43 R2 S# A66100701339 On arrival found unit…"
type textarea "x"
type textarea "8/21/2025 VC CZ25 RIR2 IMBERA M# VRD43 R2 S# A66100701339 On arrival found unit…"
type textarea "x"
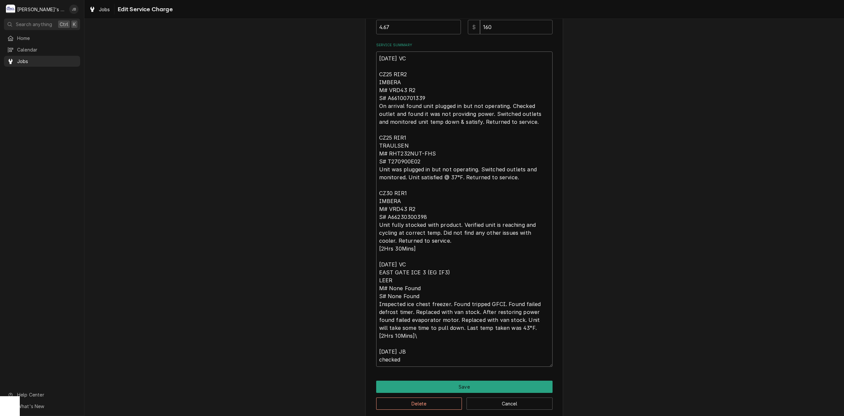
type textarea "8/21/2025 VC CZ25 RIR2 IMBERA M# VRD43 R2 S# A66100701339 On arrival found unit…"
type textarea "x"
type textarea "8/21/2025 VC CZ25 RIR2 IMBERA M# VRD43 R2 S# A66100701339 On arrival found unit…"
type textarea "x"
type textarea "8/21/2025 VC CZ25 RIR2 IMBERA M# VRD43 R2 S# A66100701339 On arrival found unit…"
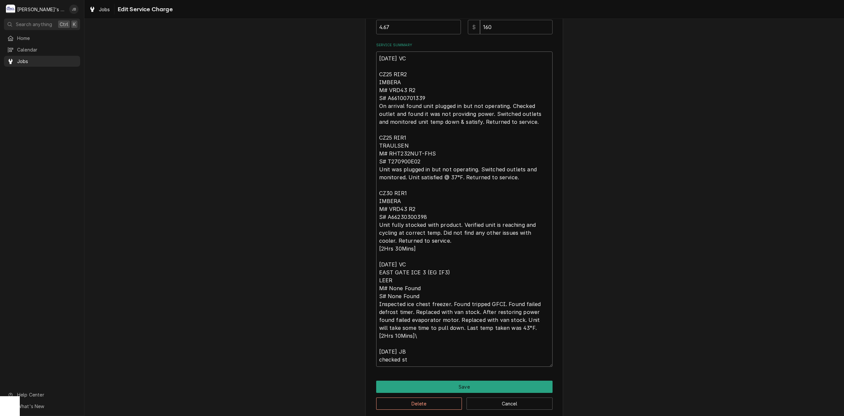
type textarea "x"
type textarea "8/21/2025 VC CZ25 RIR2 IMBERA M# VRD43 R2 S# A66100701339 On arrival found unit…"
type textarea "x"
type textarea "8/21/2025 VC CZ25 RIR2 IMBERA M# VRD43 R2 S# A66100701339 On arrival found unit…"
type textarea "x"
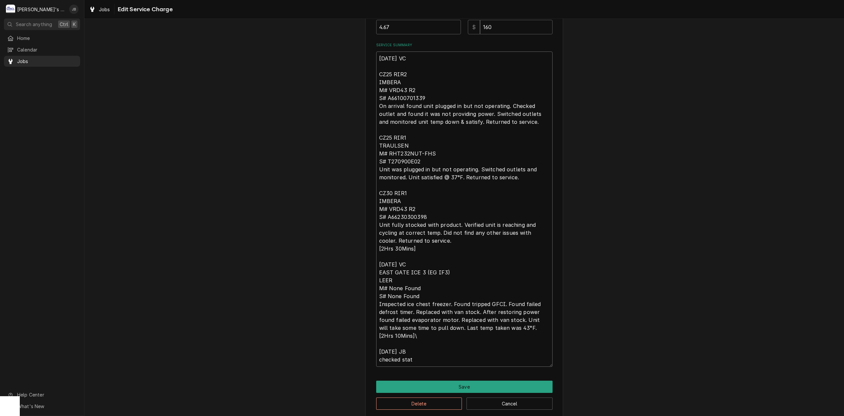
type textarea "8/21/2025 VC CZ25 RIR2 IMBERA M# VRD43 R2 S# A66100701339 On arrival found unit…"
type textarea "x"
type textarea "8/21/2025 VC CZ25 RIR2 IMBERA M# VRD43 R2 S# A66100701339 On arrival found unit…"
type textarea "x"
type textarea "8/21/2025 VC CZ25 RIR2 IMBERA M# VRD43 R2 S# A66100701339 On arrival found unit…"
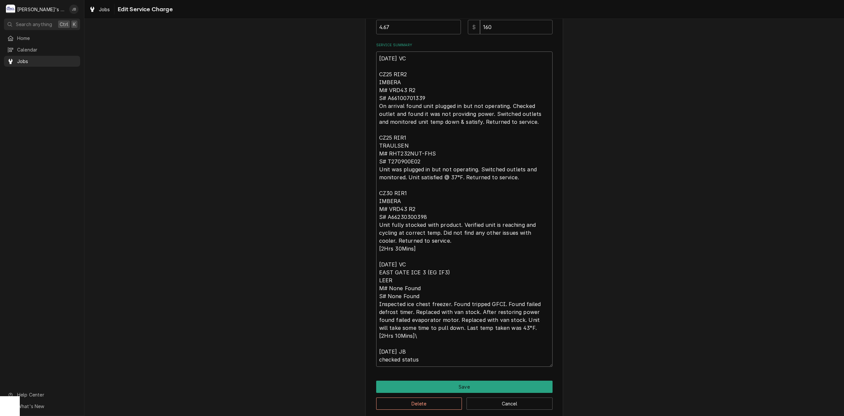
type textarea "x"
type textarea "8/21/2025 VC CZ25 RIR2 IMBERA M# VRD43 R2 S# A66100701339 On arrival found unit…"
type textarea "x"
type textarea "8/21/2025 VC CZ25 RIR2 IMBERA M# VRD43 R2 S# A66100701339 On arrival found unit…"
type textarea "x"
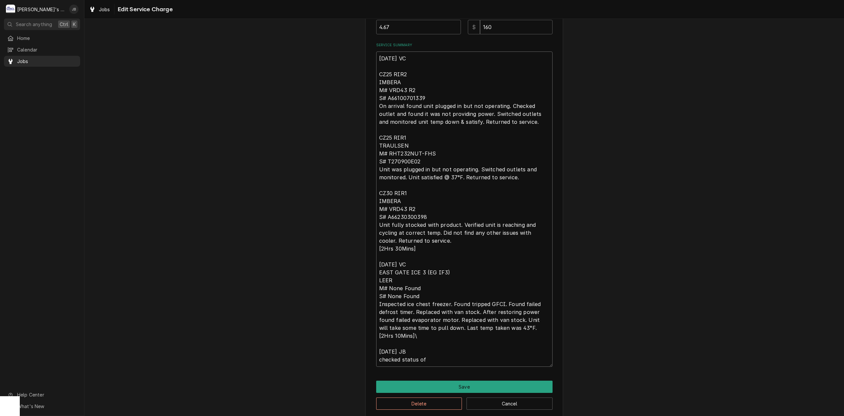
type textarea "8/21/2025 VC CZ25 RIR2 IMBERA M# VRD43 R2 S# A66100701339 On arrival found unit…"
type textarea "x"
type textarea "8/21/2025 VC CZ25 RIR2 IMBERA M# VRD43 R2 S# A66100701339 On arrival found unit…"
type textarea "x"
type textarea "8/21/2025 VC CZ25 RIR2 IMBERA M# VRD43 R2 S# A66100701339 On arrival found unit…"
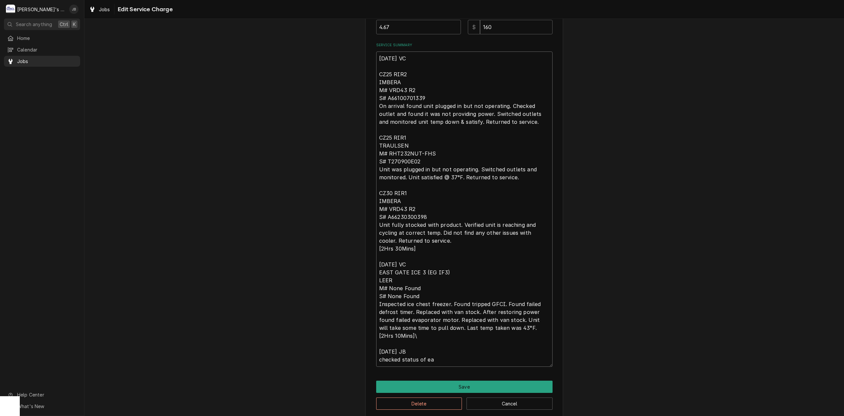
type textarea "x"
type textarea "8/21/2025 VC CZ25 RIR2 IMBERA M# VRD43 R2 S# A66100701339 On arrival found unit…"
type textarea "x"
type textarea "8/21/2025 VC CZ25 RIR2 IMBERA M# VRD43 R2 S# A66100701339 On arrival found unit…"
type textarea "x"
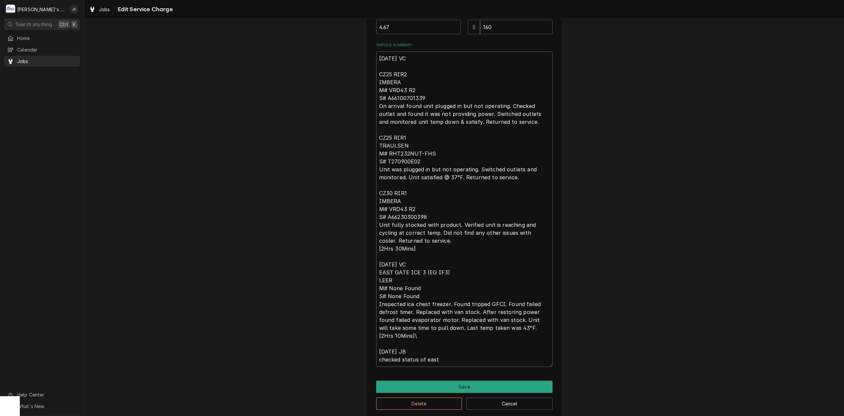
type textarea "8/21/2025 VC CZ25 RIR2 IMBERA M# VRD43 R2 S# A66100701339 On arrival found unit…"
type textarea "x"
type textarea "8/21/2025 VC CZ25 RIR2 IMBERA M# VRD43 R2 S# A66100701339 On arrival found unit…"
type textarea "x"
type textarea "8/21/2025 VC CZ25 RIR2 IMBERA M# VRD43 R2 S# A66100701339 On arrival found unit…"
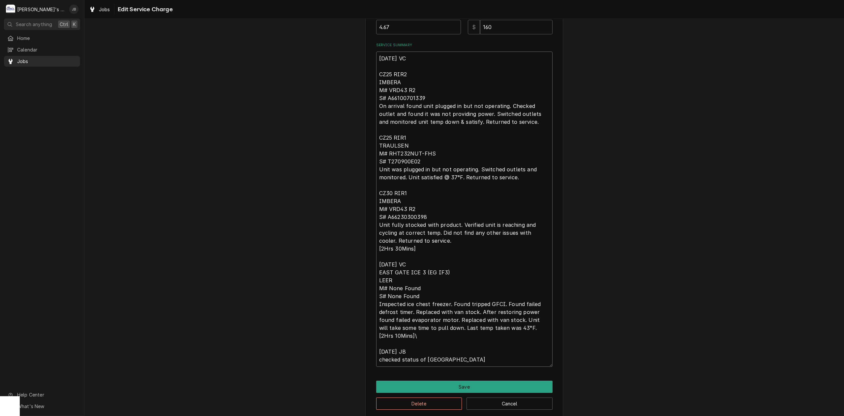
type textarea "x"
type textarea "8/21/2025 VC CZ25 RIR2 IMBERA M# VRD43 R2 S# A66100701339 On arrival found unit…"
type textarea "x"
type textarea "8/21/2025 VC CZ25 RIR2 IMBERA M# VRD43 R2 S# A66100701339 On arrival found unit…"
type textarea "x"
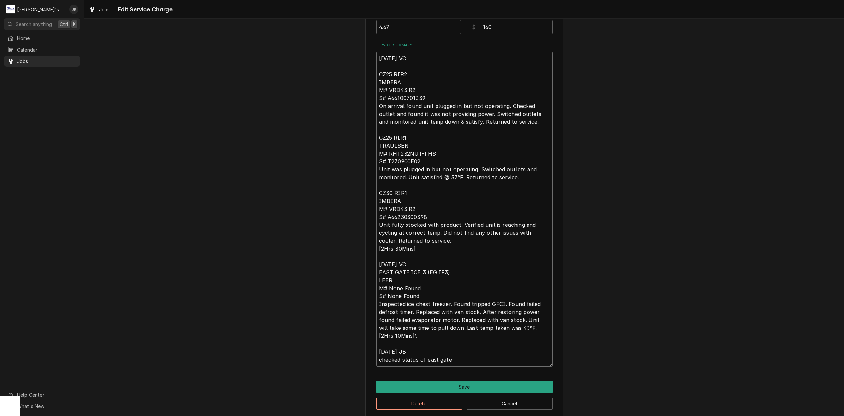
type textarea "8/21/2025 VC CZ25 RIR2 IMBERA M# VRD43 R2 S# A66100701339 On arrival found unit…"
type textarea "x"
type textarea "8/21/2025 VC CZ25 RIR2 IMBERA M# VRD43 R2 S# A66100701339 On arrival found unit…"
type textarea "x"
type textarea "8/21/2025 VC CZ25 RIR2 IMBERA M# VRD43 R2 S# A66100701339 On arrival found unit…"
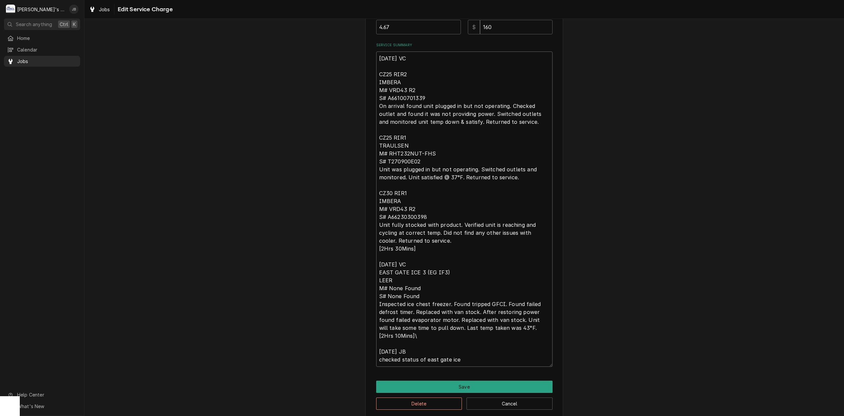
type textarea "x"
type textarea "8/21/2025 VC CZ25 RIR2 IMBERA M# VRD43 R2 S# A66100701339 On arrival found unit…"
type textarea "x"
type textarea "8/21/2025 VC CZ25 RIR2 IMBERA M# VRD43 R2 S# A66100701339 On arrival found unit…"
type textarea "x"
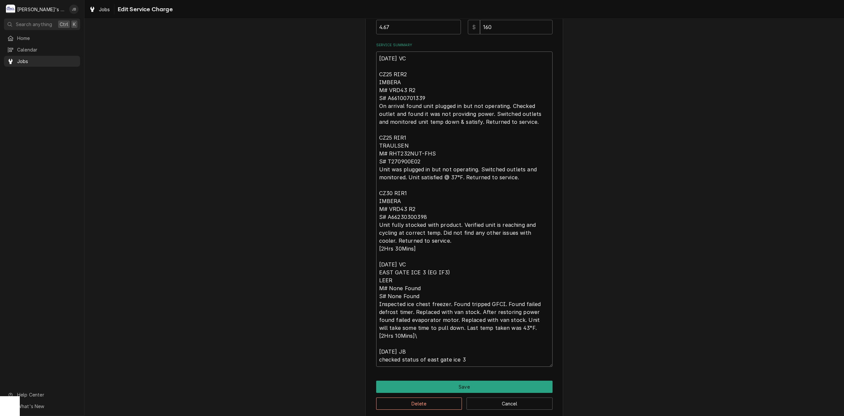
type textarea "8/21/2025 VC CZ25 RIR2 IMBERA M# VRD43 R2 S# A66100701339 On arrival found unit…"
type textarea "x"
type textarea "8/21/2025 VC CZ25 RIR2 IMBERA M# VRD43 R2 S# A66100701339 On arrival found unit…"
type textarea "x"
type textarea "8/21/2025 VC CZ25 RIR2 IMBERA M# VRD43 R2 S# A66100701339 On arrival found unit…"
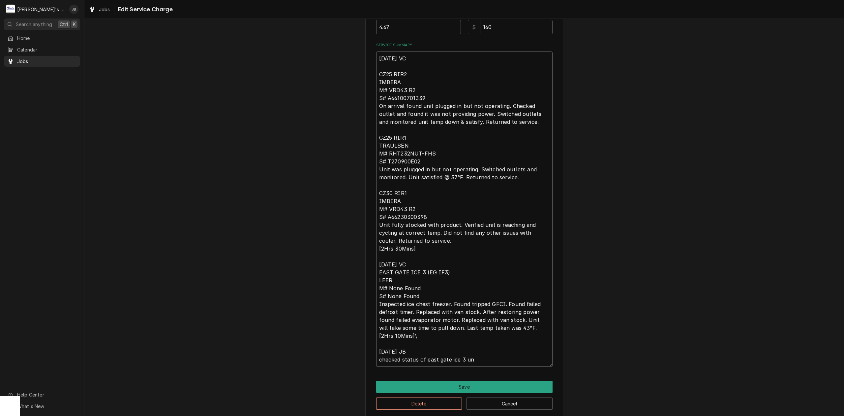
type textarea "x"
type textarea "8/21/2025 VC CZ25 RIR2 IMBERA M# VRD43 R2 S# A66100701339 On arrival found unit…"
type textarea "x"
type textarea "8/21/2025 VC CZ25 RIR2 IMBERA M# VRD43 R2 S# A66100701339 On arrival found unit…"
type textarea "x"
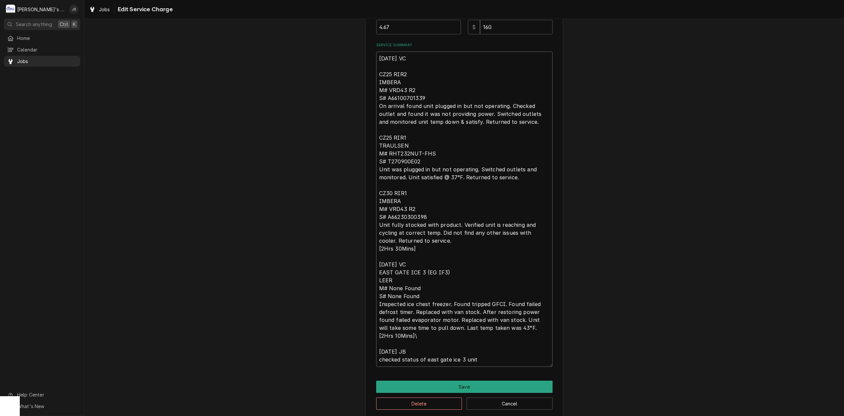
type textarea "8/21/2025 VC CZ25 RIR2 IMBERA M# VRD43 R2 S# A66100701339 On arrival found unit…"
type textarea "x"
type textarea "8/21/2025 VC CZ25 RIR2 IMBERA M# VRD43 R2 S# A66100701339 On arrival found unit…"
type textarea "x"
type textarea "8/21/2025 VC CZ25 RIR2 IMBERA M# VRD43 R2 S# A66100701339 On arrival found unit…"
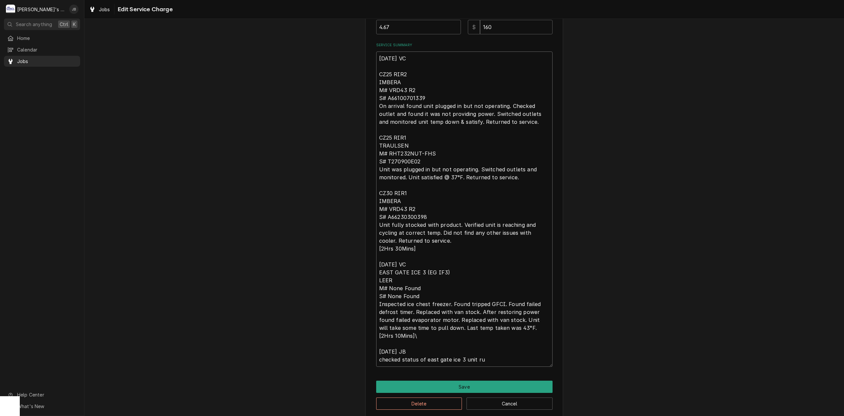
type textarea "x"
type textarea "8/21/2025 VC CZ25 RIR2 IMBERA M# VRD43 R2 S# A66100701339 On arrival found unit…"
type textarea "x"
type textarea "8/21/2025 VC CZ25 RIR2 IMBERA M# VRD43 R2 S# A66100701339 On arrival found unit…"
type textarea "x"
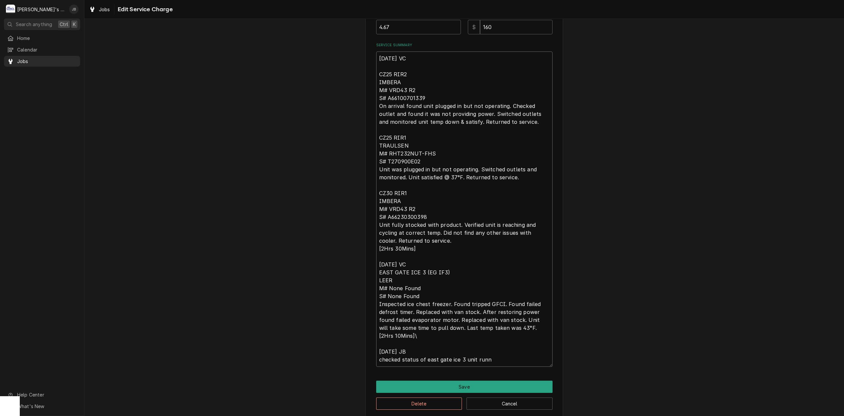
type textarea "8/21/2025 VC CZ25 RIR2 IMBERA M# VRD43 R2 S# A66100701339 On arrival found unit…"
type textarea "x"
type textarea "8/21/2025 VC CZ25 RIR2 IMBERA M# VRD43 R2 S# A66100701339 On arrival found unit…"
type textarea "x"
type textarea "8/21/2025 VC CZ25 RIR2 IMBERA M# VRD43 R2 S# A66100701339 On arrival found unit…"
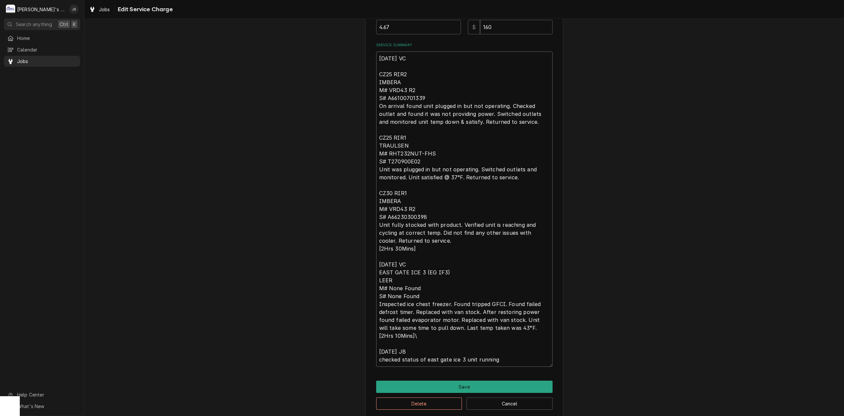
type textarea "x"
type textarea "8/21/2025 VC CZ25 RIR2 IMBERA M# VRD43 R2 S# A66100701339 On arrival found unit…"
type textarea "x"
type textarea "8/21/2025 VC CZ25 RIR2 IMBERA M# VRD43 R2 S# A66100701339 On arrival found unit…"
type textarea "x"
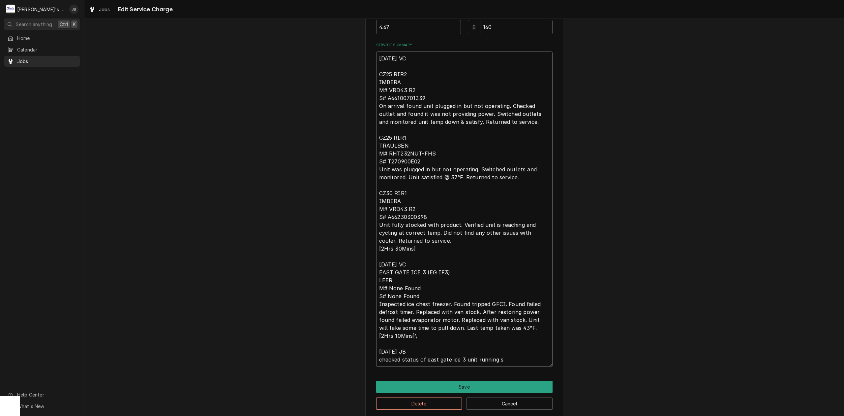
type textarea "8/21/2025 VC CZ25 RIR2 IMBERA M# VRD43 R2 S# A66100701339 On arrival found unit…"
type textarea "x"
type textarea "8/21/2025 VC CZ25 RIR2 IMBERA M# VRD43 R2 S# A66100701339 On arrival found unit…"
type textarea "x"
type textarea "8/21/2025 VC CZ25 RIR2 IMBERA M# VRD43 R2 S# A66100701339 On arrival found unit…"
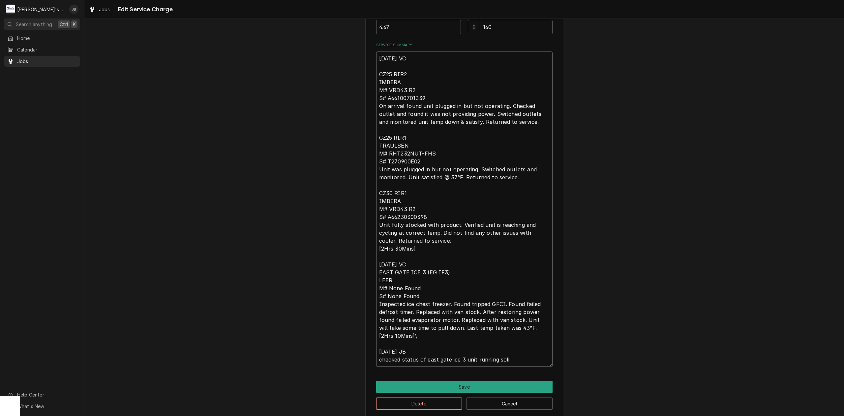
type textarea "x"
type textarea "8/21/2025 VC CZ25 RIR2 IMBERA M# VRD43 R2 S# A66100701339 On arrival found unit…"
click at [459, 386] on button "Save" at bounding box center [464, 386] width 176 height 12
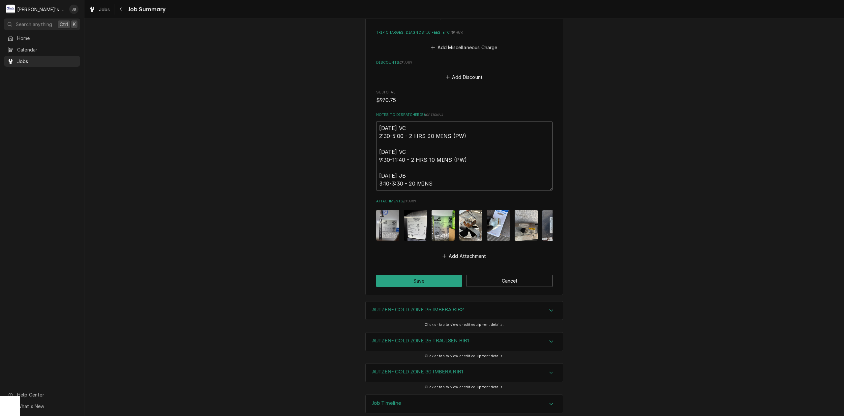
scroll to position [809, 0]
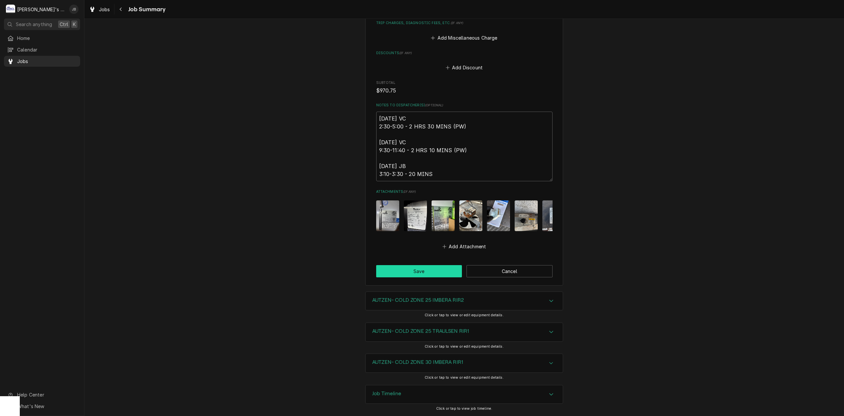
click at [431, 272] on button "Save" at bounding box center [419, 271] width 86 height 12
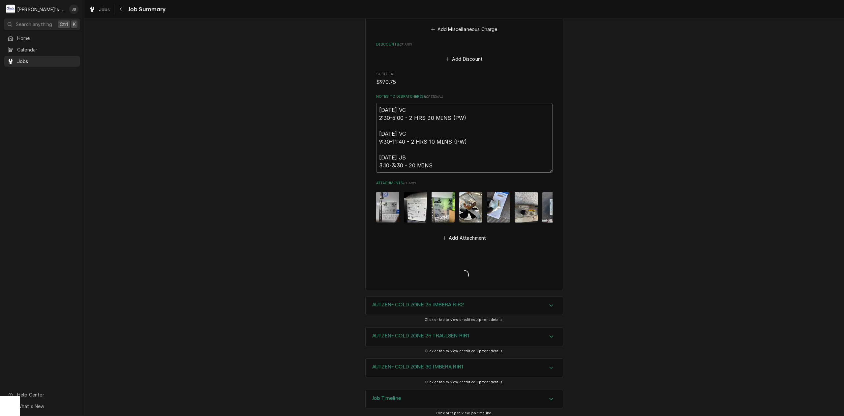
type textarea "x"
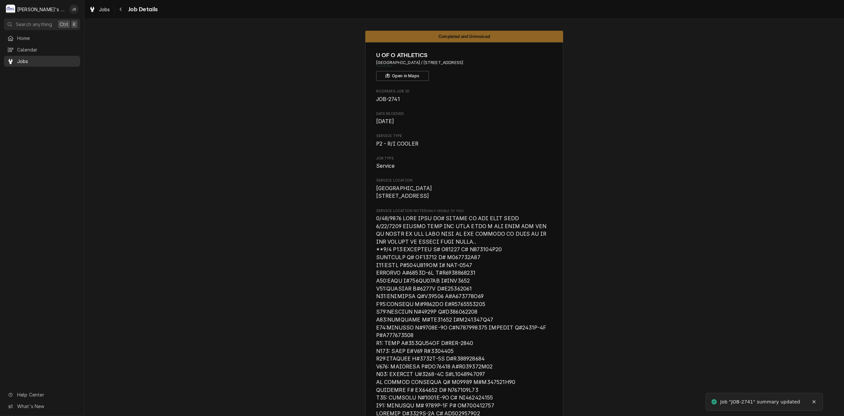
click at [58, 59] on span "Jobs" at bounding box center [47, 61] width 60 height 7
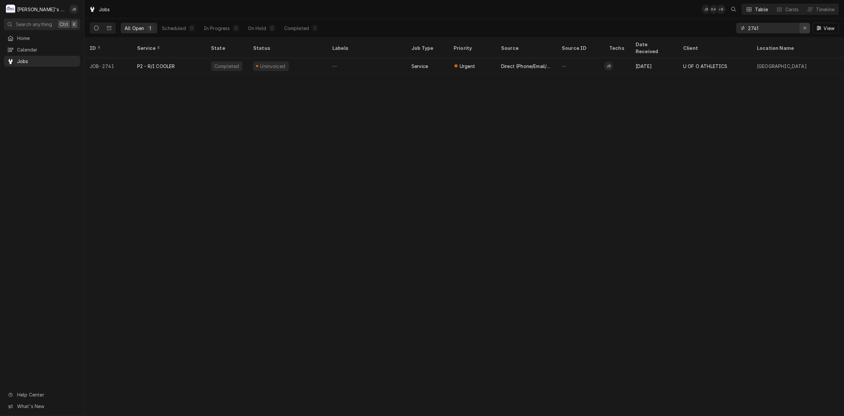
click at [808, 27] on div "Erase input" at bounding box center [805, 28] width 7 height 7
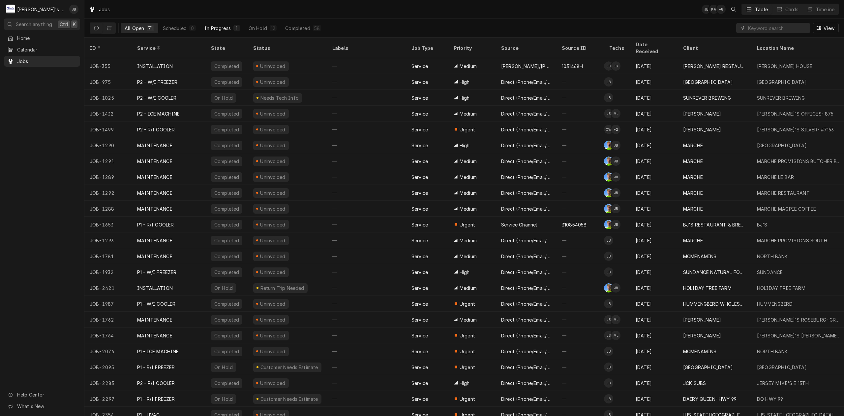
click at [228, 29] on div "In Progress" at bounding box center [217, 28] width 26 height 7
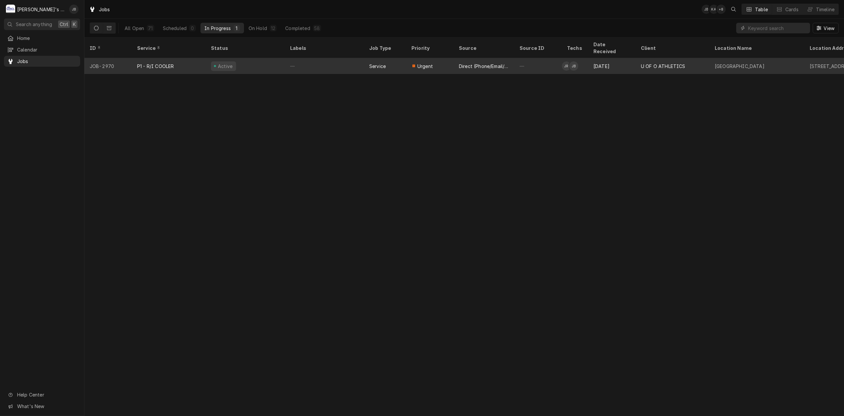
click at [250, 58] on div "Active" at bounding box center [245, 66] width 79 height 16
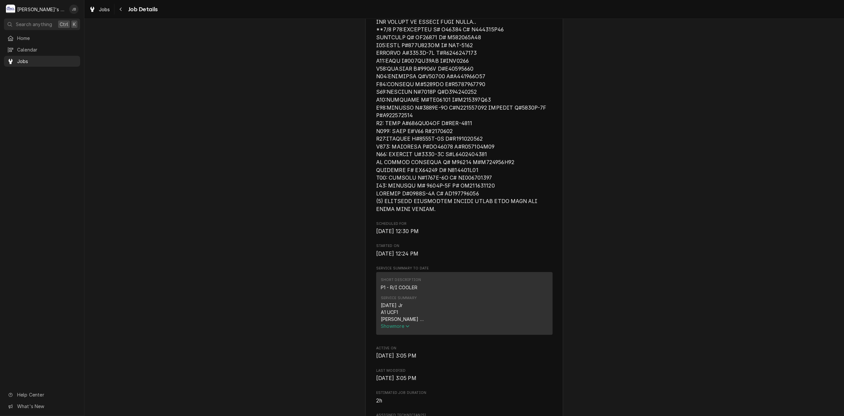
scroll to position [396, 0]
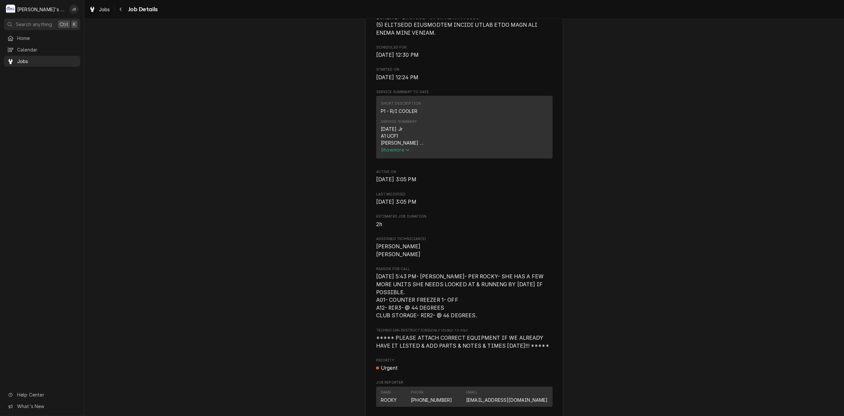
click at [406, 152] on icon "Service Summary" at bounding box center [408, 149] width 4 height 5
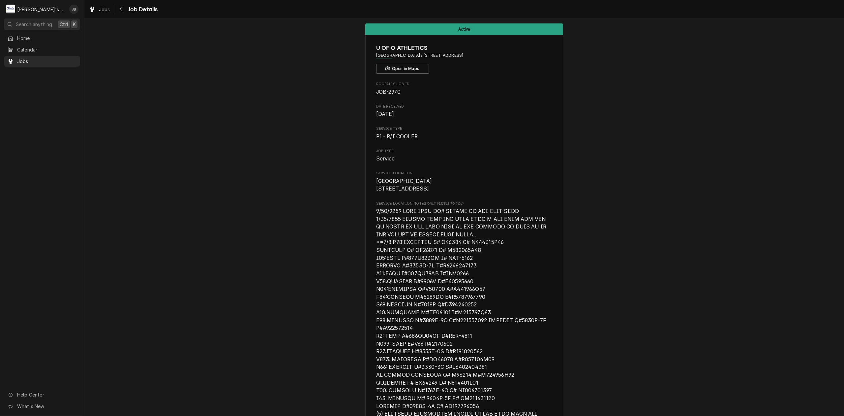
scroll to position [0, 0]
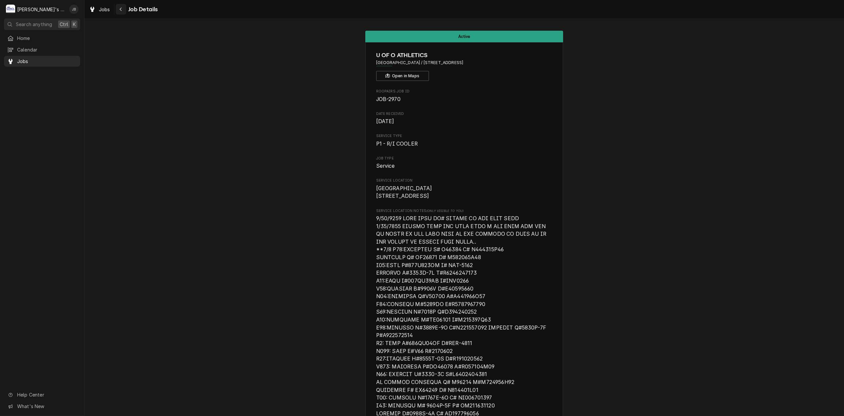
click at [119, 11] on div "Navigate back" at bounding box center [121, 9] width 7 height 7
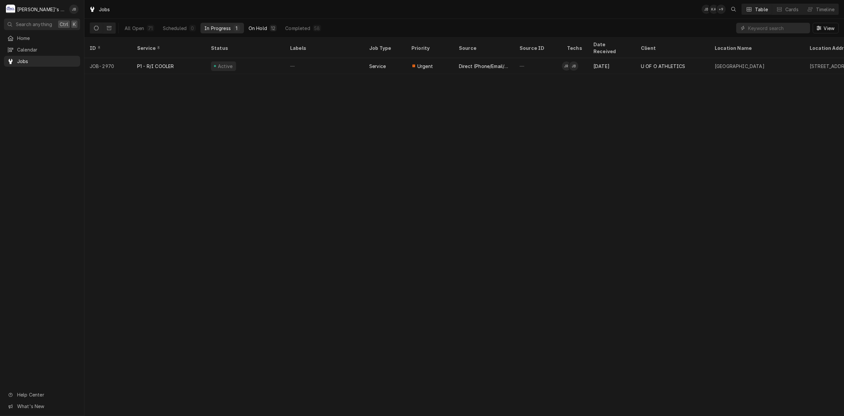
click at [259, 28] on div "On Hold" at bounding box center [258, 28] width 18 height 7
